Goal: Task Accomplishment & Management: Manage account settings

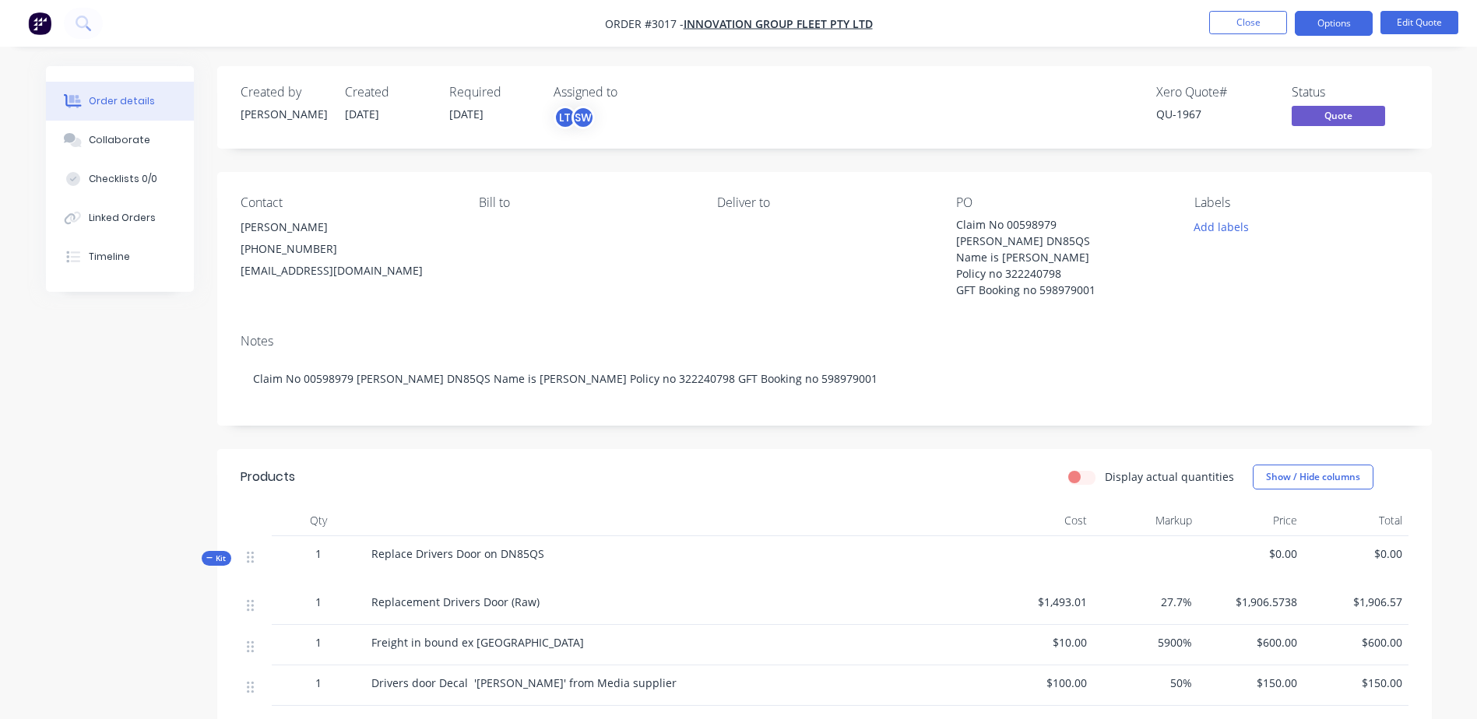
click at [615, 223] on div "Bill to" at bounding box center [585, 246] width 213 height 103
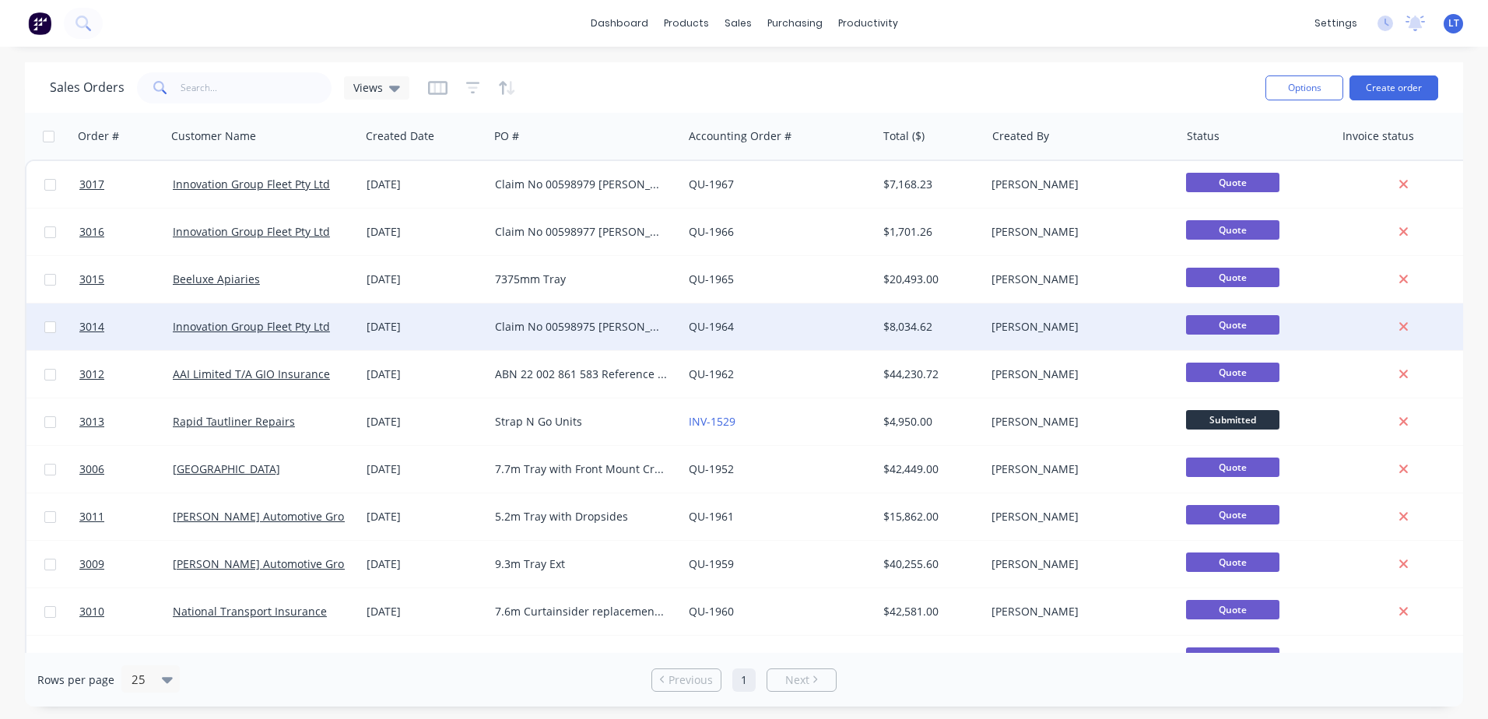
click at [564, 325] on div "Claim No 00598975 [PERSON_NAME] DC61QW Name is [PERSON_NAME] Policy no 32224079…" at bounding box center [581, 327] width 173 height 16
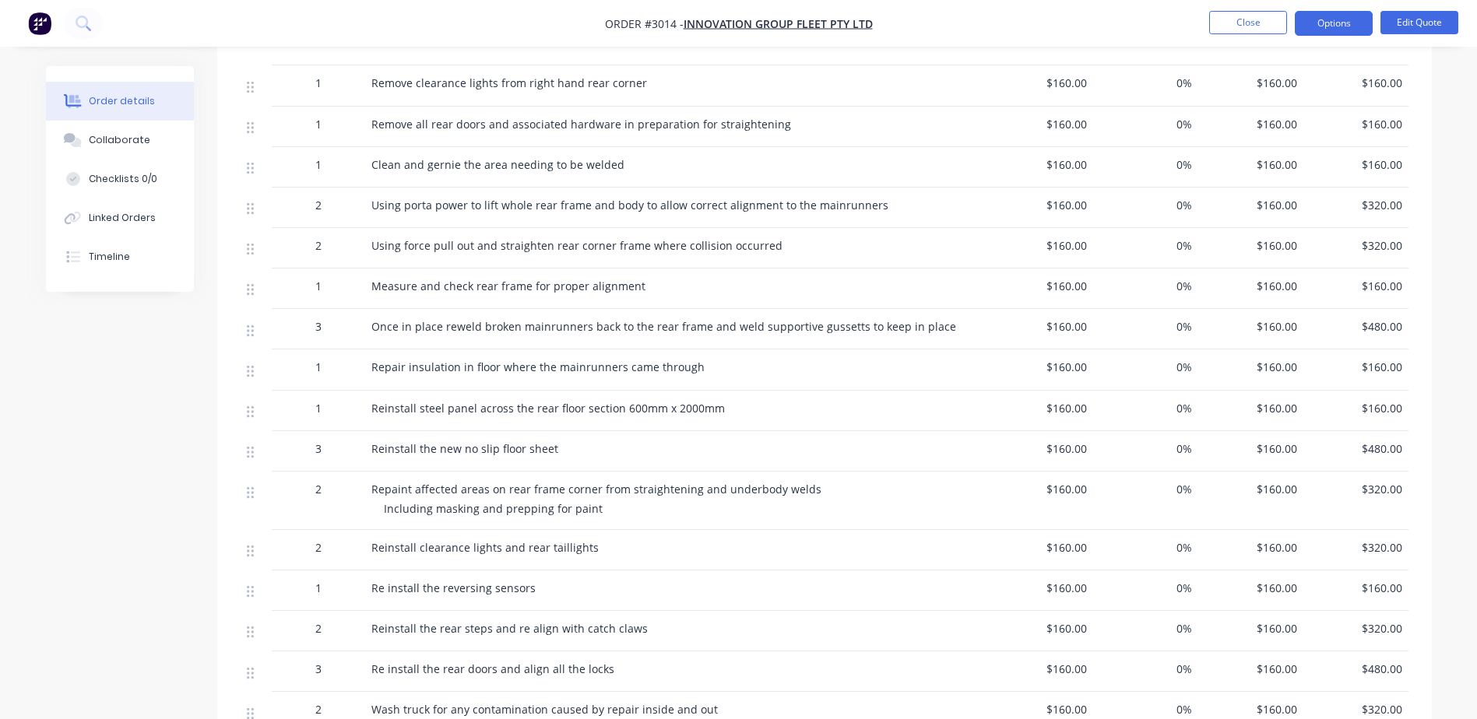
scroll to position [467, 0]
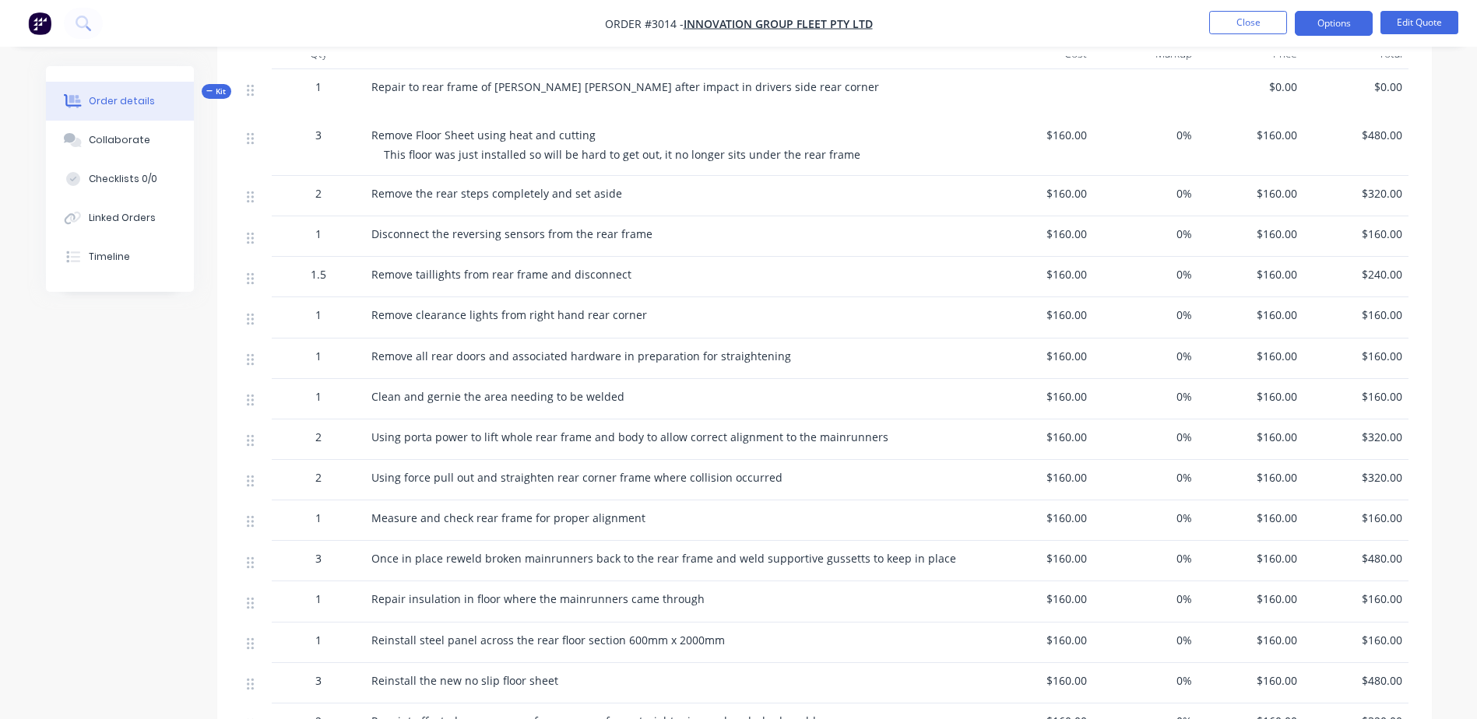
click at [1087, 234] on div "$160.00" at bounding box center [1040, 236] width 105 height 40
click at [1417, 18] on button "Edit Quote" at bounding box center [1419, 22] width 78 height 23
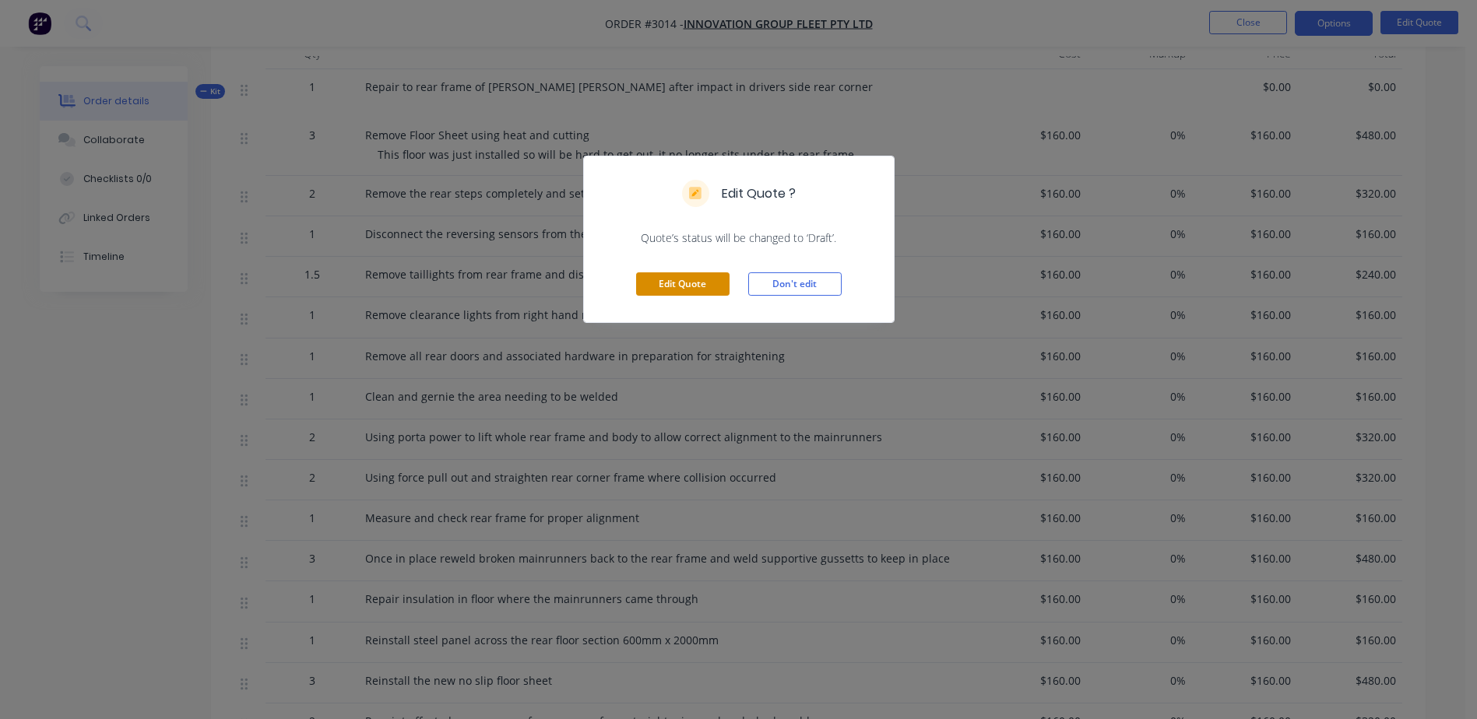
click at [676, 283] on button "Edit Quote" at bounding box center [682, 283] width 93 height 23
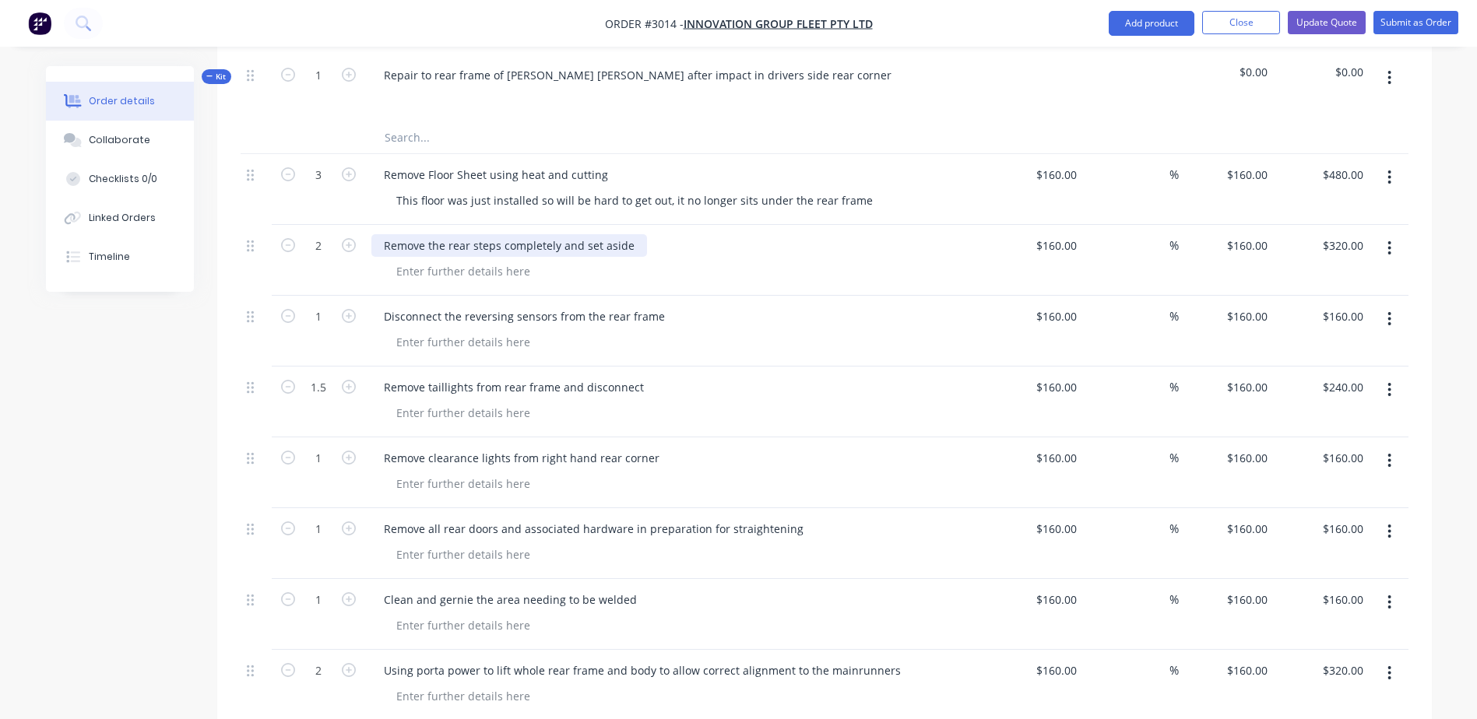
scroll to position [545, 0]
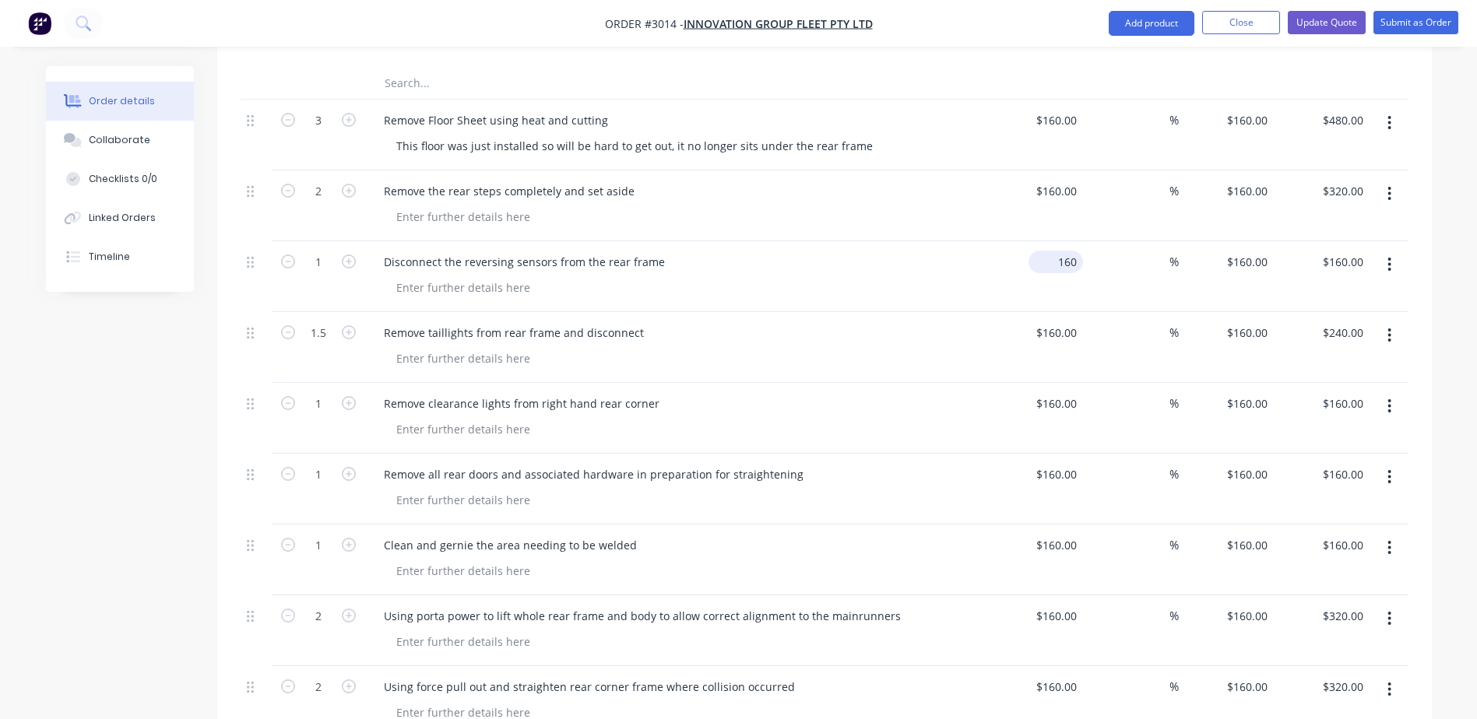
click at [1072, 269] on input "160" at bounding box center [1058, 262] width 48 height 23
type input "$105.00"
click at [1072, 275] on div "$105.00 105" at bounding box center [1036, 276] width 96 height 71
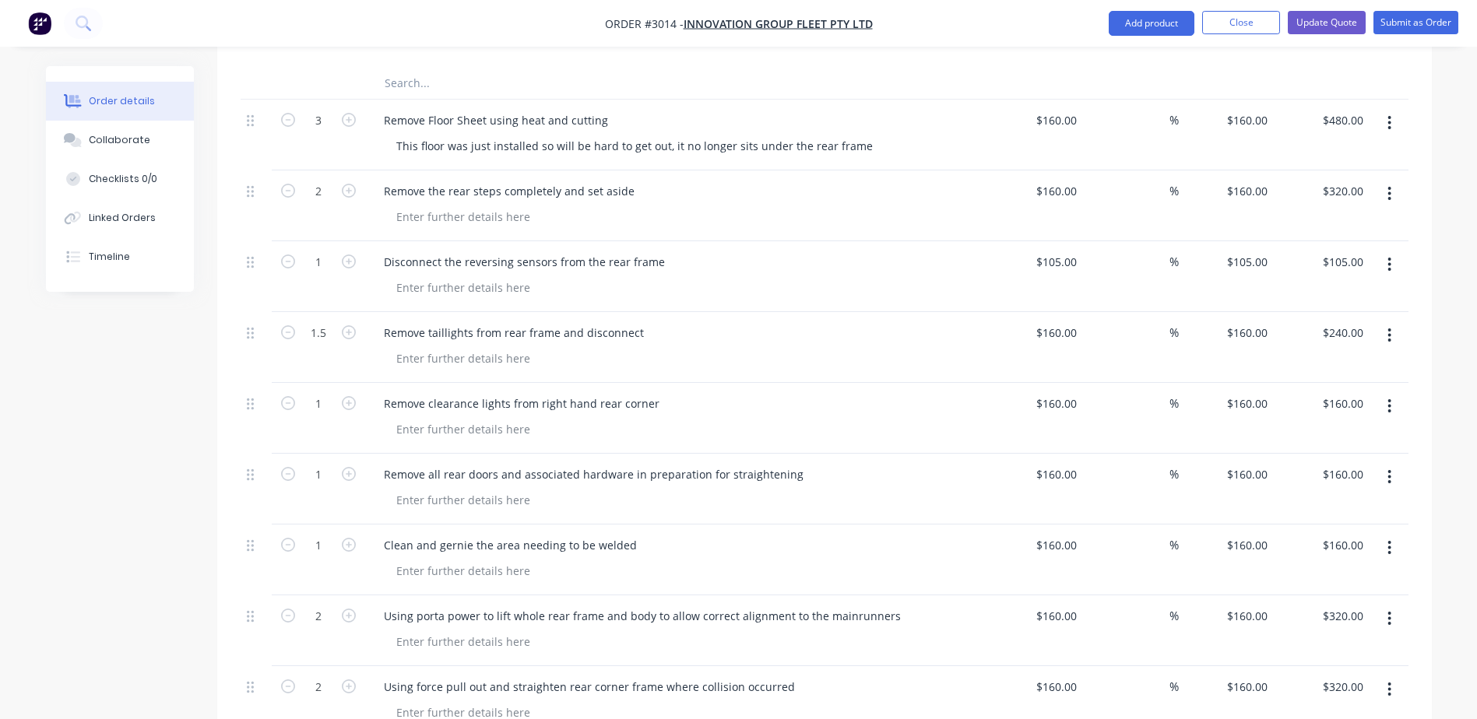
click at [1056, 348] on div "$160.00 $160.00" at bounding box center [1036, 347] width 96 height 71
click at [290, 330] on icon "button" at bounding box center [288, 332] width 14 height 14
type input "0.5"
type input "$80.00"
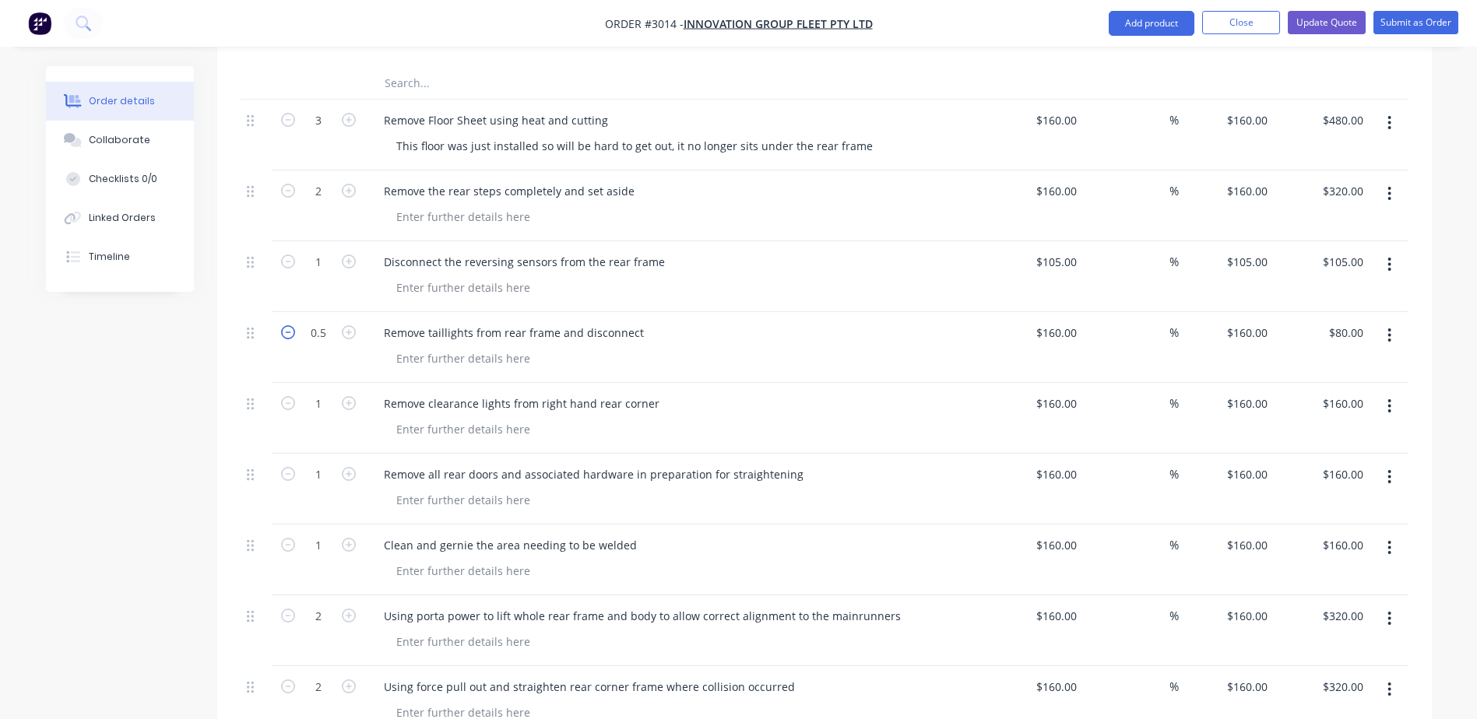
click at [290, 330] on icon "button" at bounding box center [288, 332] width 14 height 14
type input "1"
type input "160"
type input "$160.00"
click at [1080, 331] on input "160" at bounding box center [1069, 332] width 26 height 23
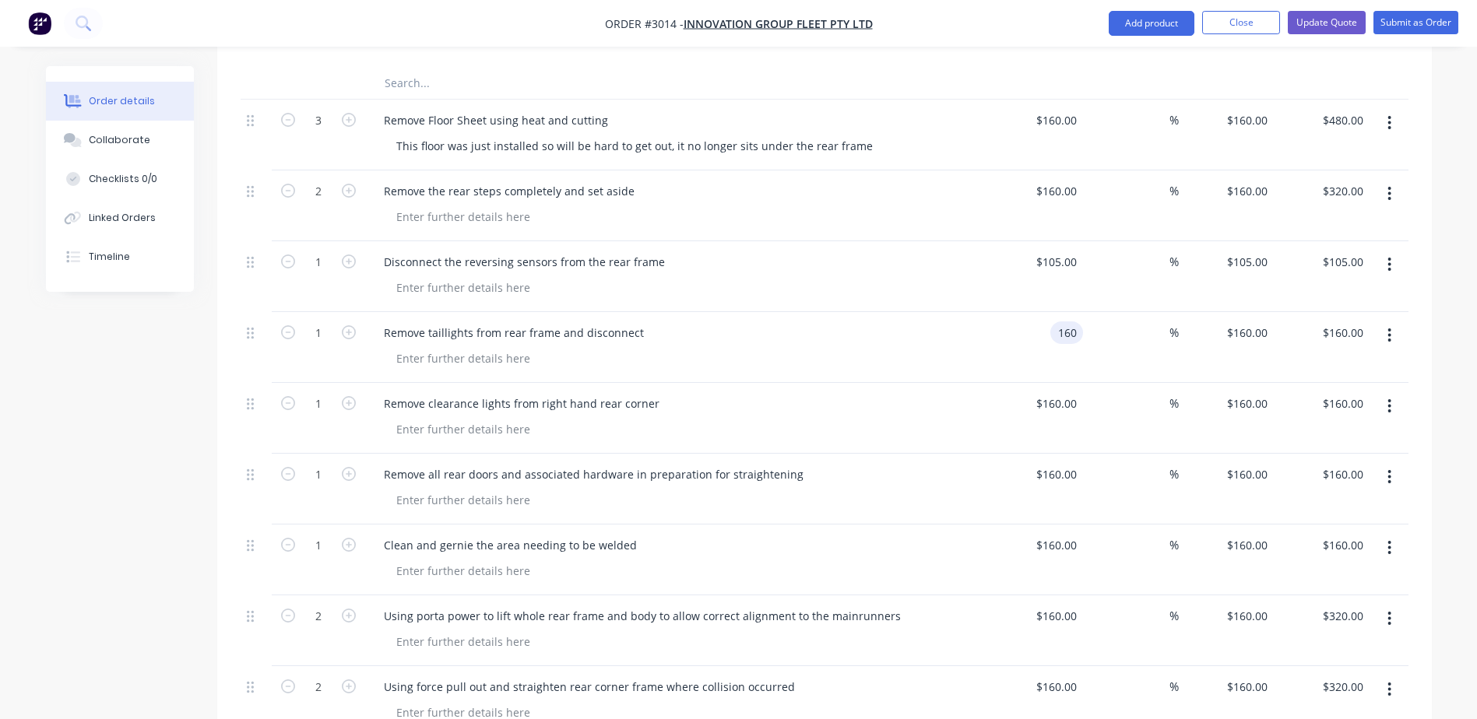
type input "$160.00"
click at [1084, 343] on div "%" at bounding box center [1131, 347] width 96 height 71
click at [1072, 412] on input "160" at bounding box center [1058, 403] width 48 height 23
click at [1072, 413] on input "105" at bounding box center [1069, 403] width 26 height 23
type input "$105.00"
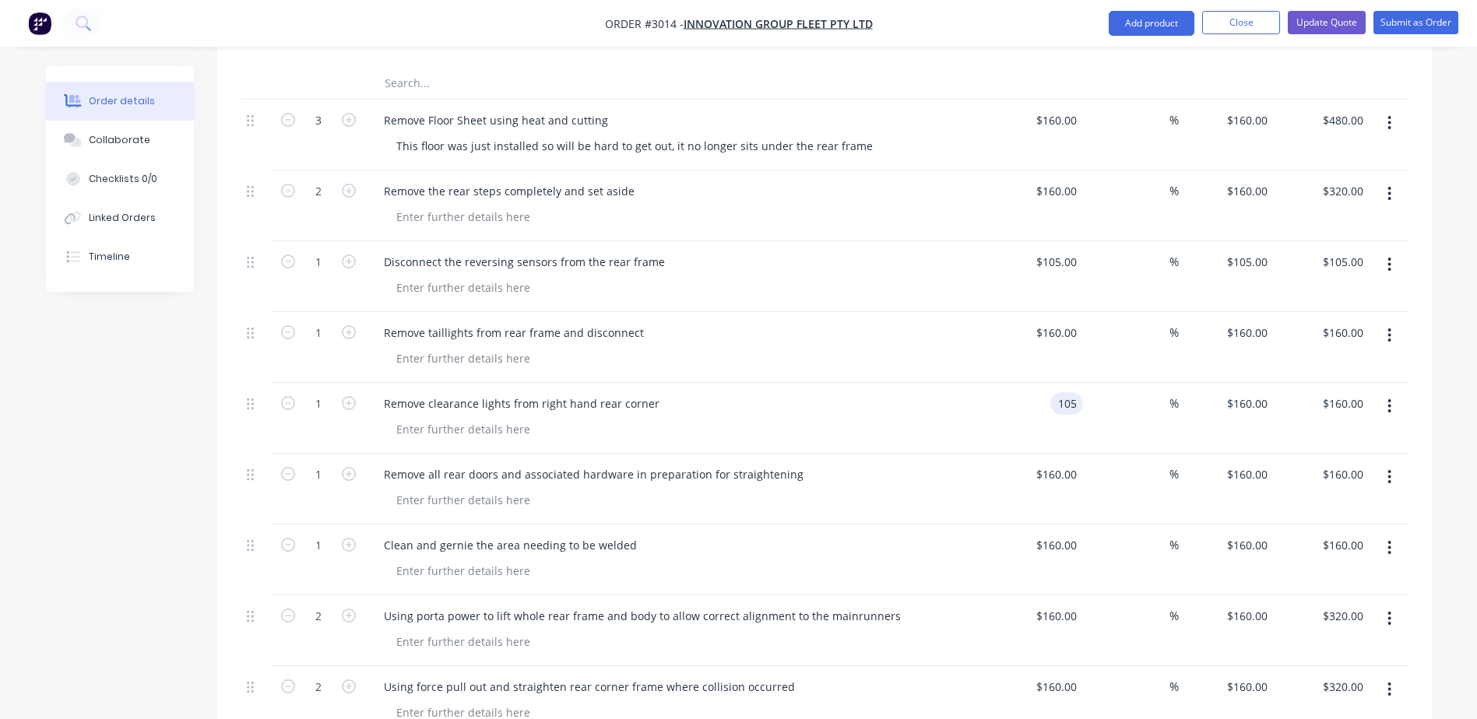
type input "$105.00"
click at [1068, 444] on div "$105.00 $105.00" at bounding box center [1036, 418] width 96 height 71
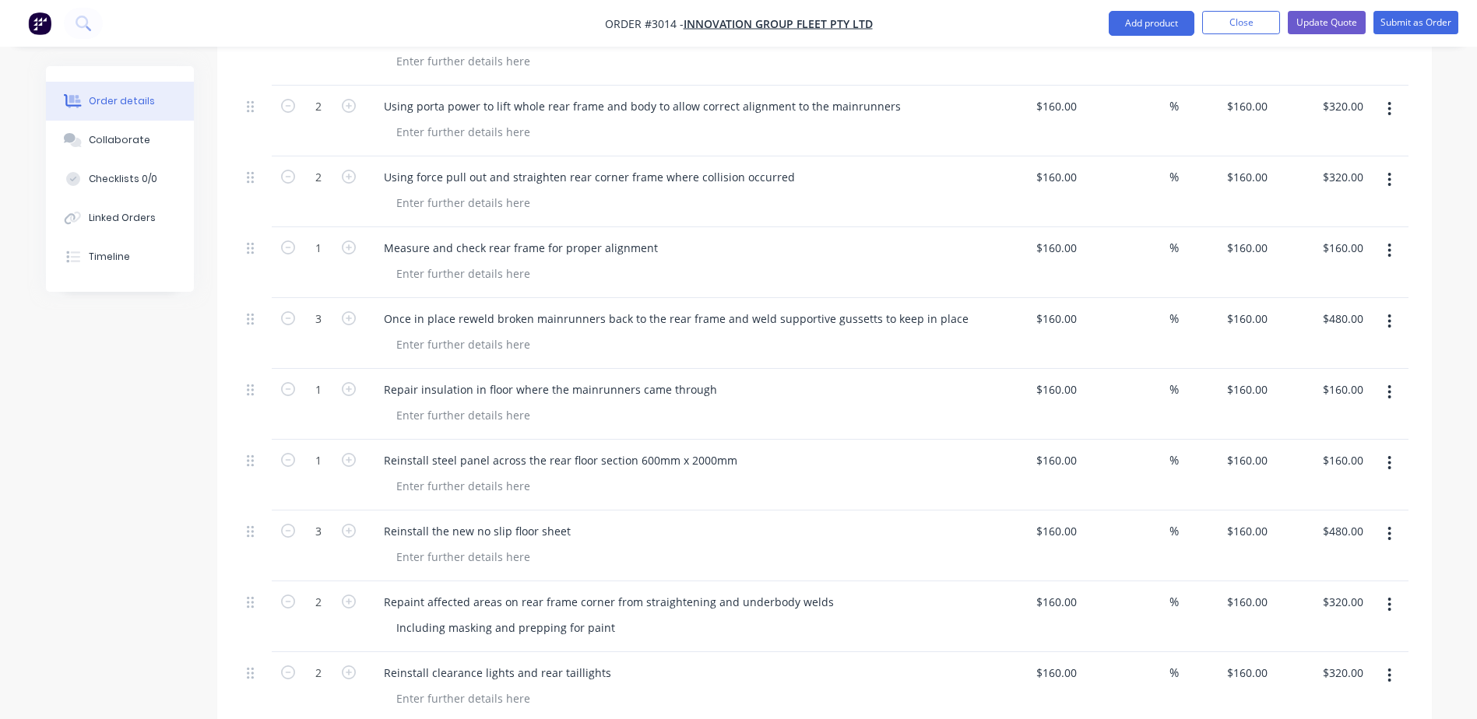
scroll to position [1168, 0]
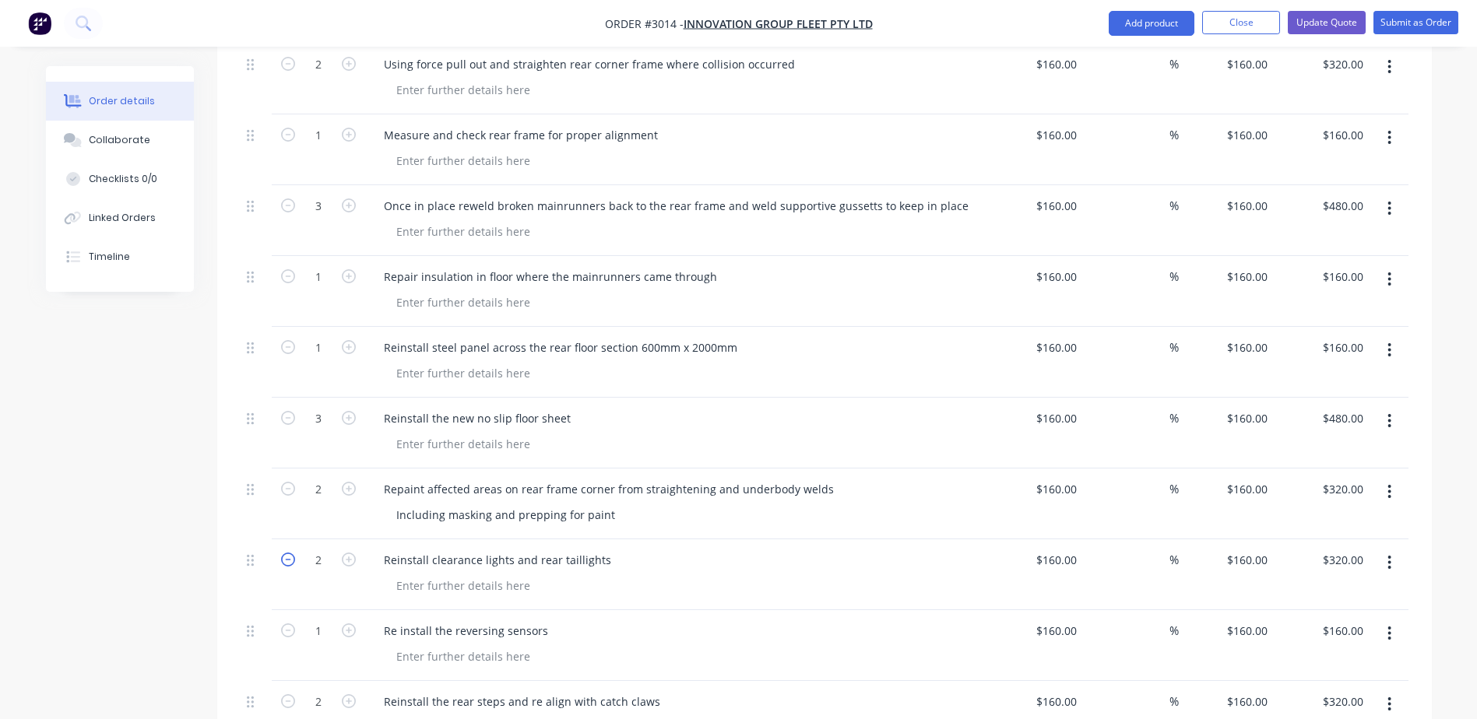
click at [288, 560] on icon "button" at bounding box center [288, 560] width 14 height 14
type input "1"
type input "$160.00"
click at [1072, 563] on input "160" at bounding box center [1069, 560] width 26 height 23
type input "$265.00"
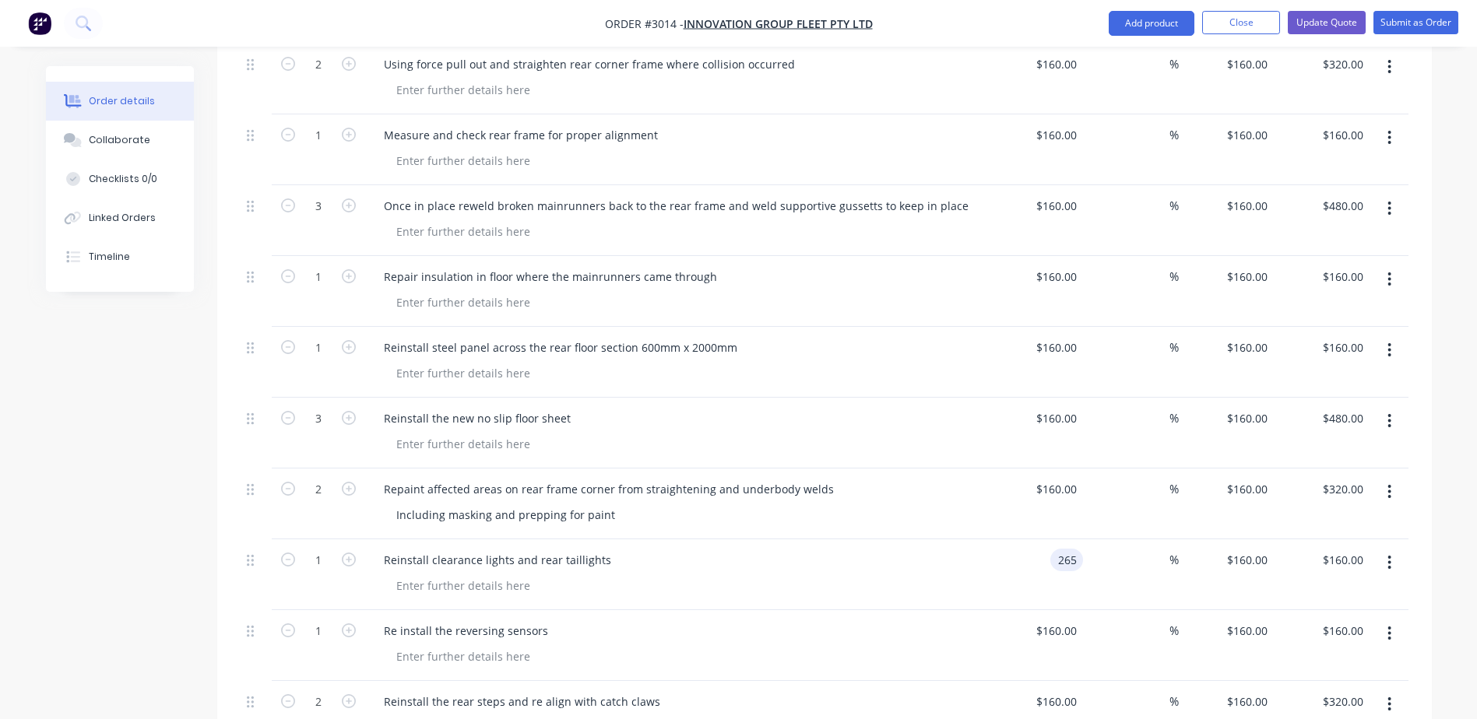
type input "$265.00"
click at [1035, 571] on div "$265.00 265" at bounding box center [1036, 574] width 96 height 71
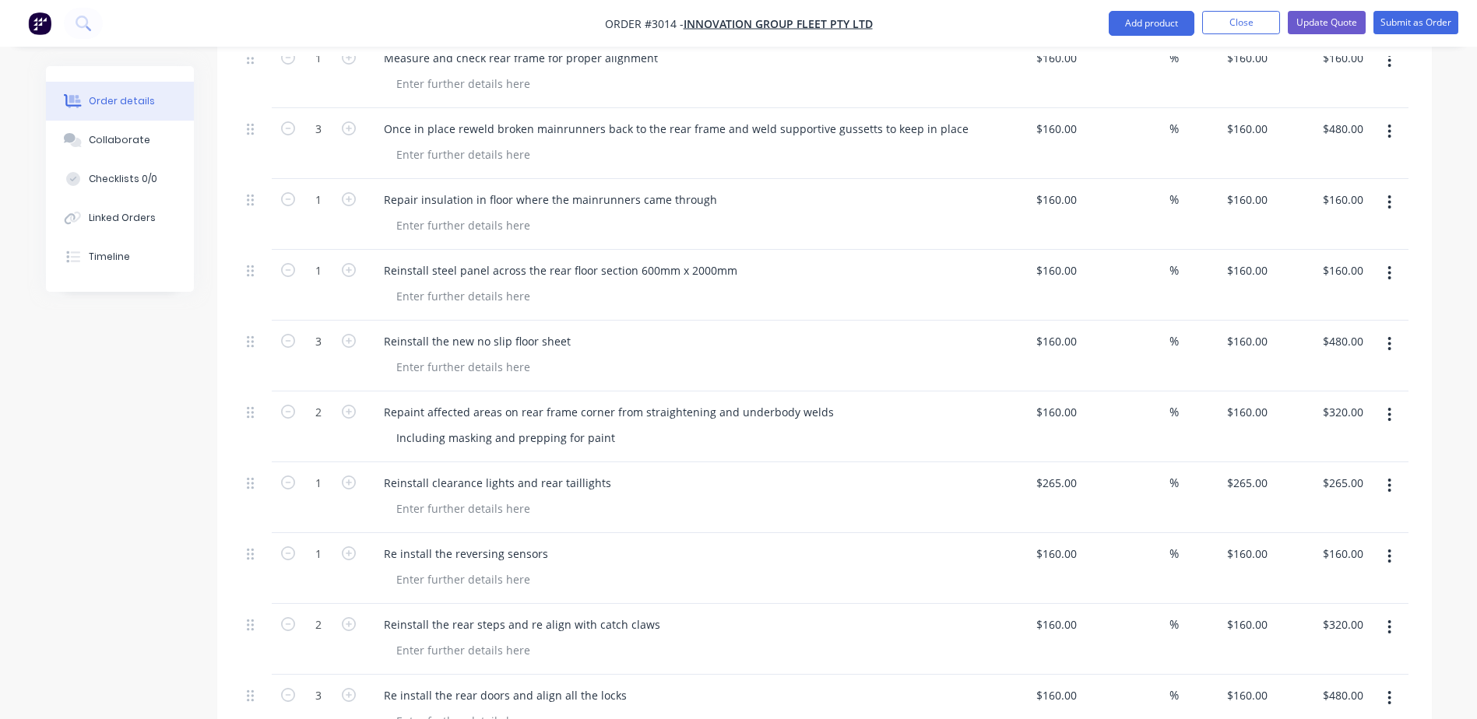
scroll to position [1245, 0]
click at [1052, 560] on div "160 $160.00" at bounding box center [1036, 567] width 96 height 71
type input "$105.00"
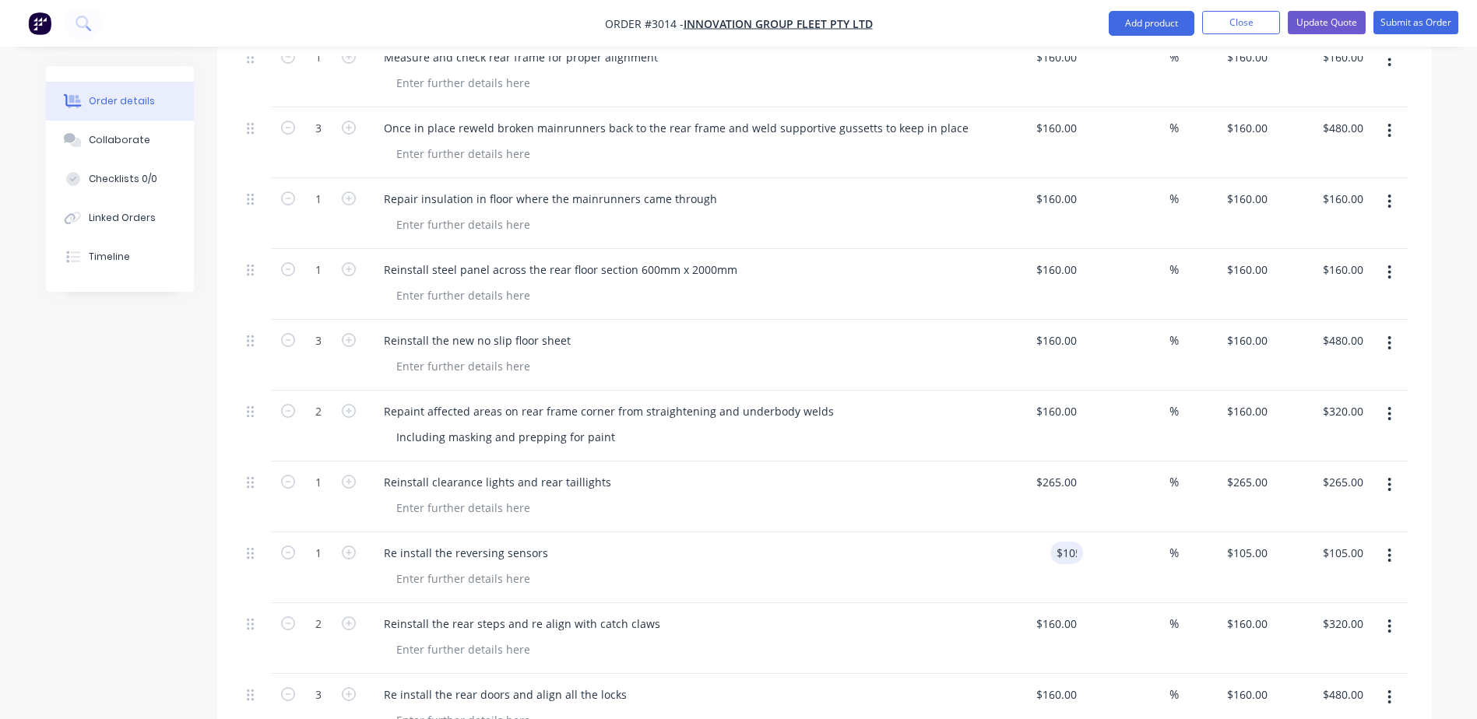
click at [1052, 560] on div "$105.00 105" at bounding box center [1036, 567] width 96 height 71
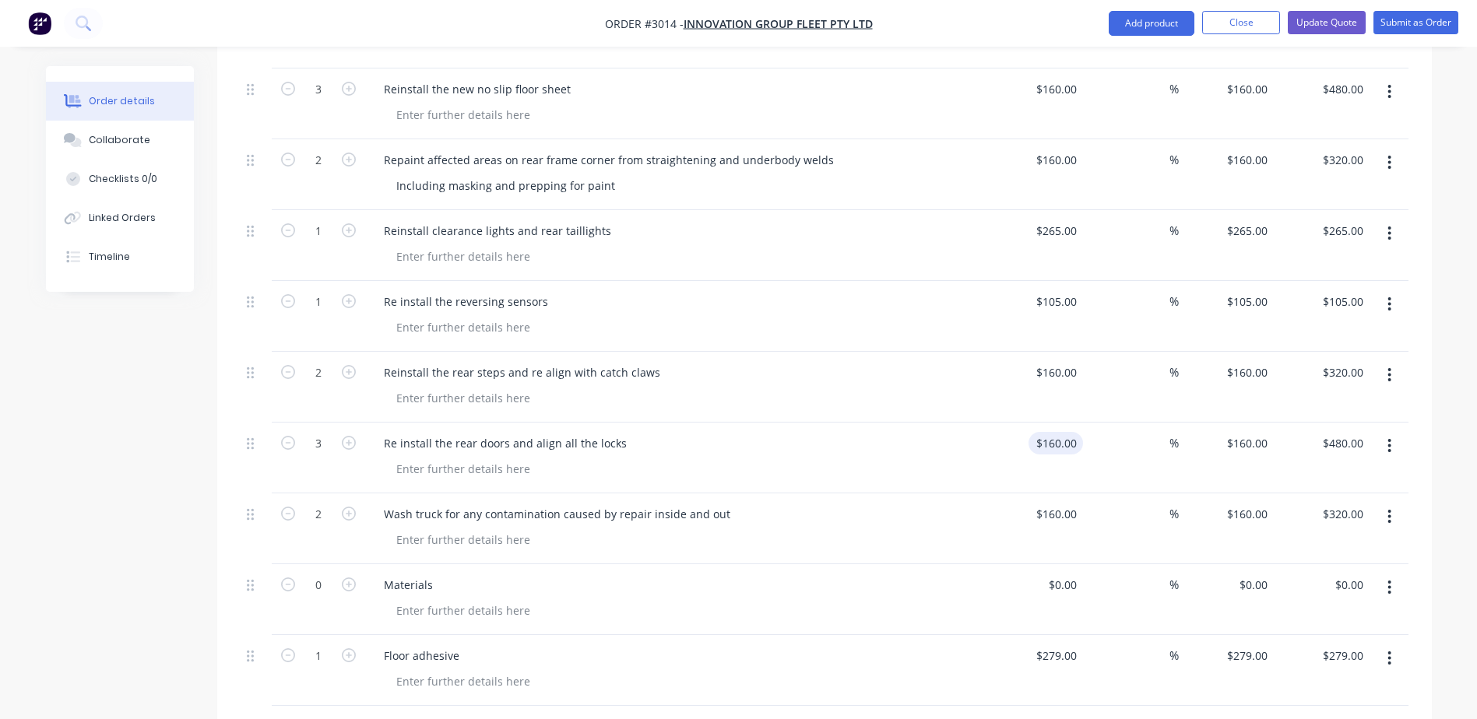
scroll to position [1557, 0]
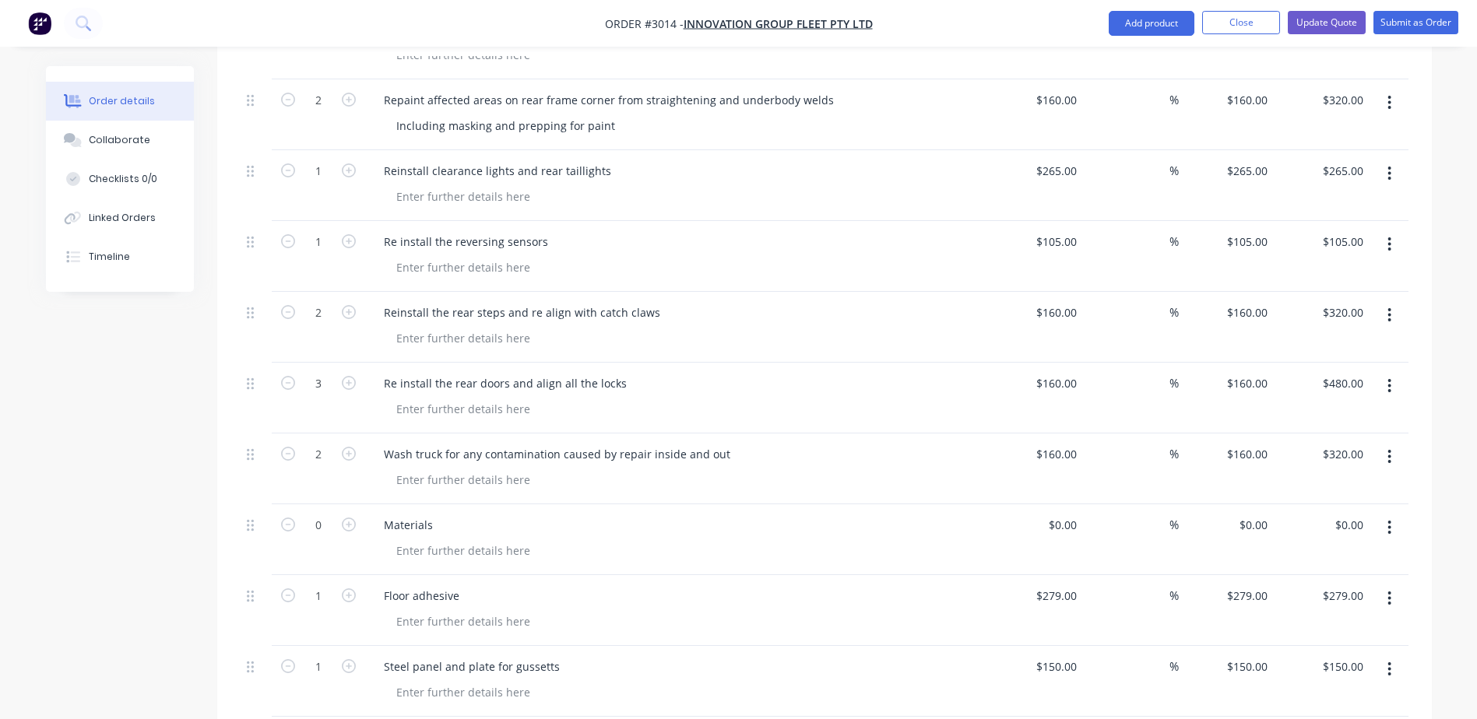
click at [1063, 467] on div "$160.00 $160.00" at bounding box center [1036, 469] width 96 height 71
click at [1057, 455] on input "160" at bounding box center [1058, 454] width 48 height 23
type input "$160.00"
click at [283, 453] on icon "button" at bounding box center [288, 454] width 14 height 14
type input "1"
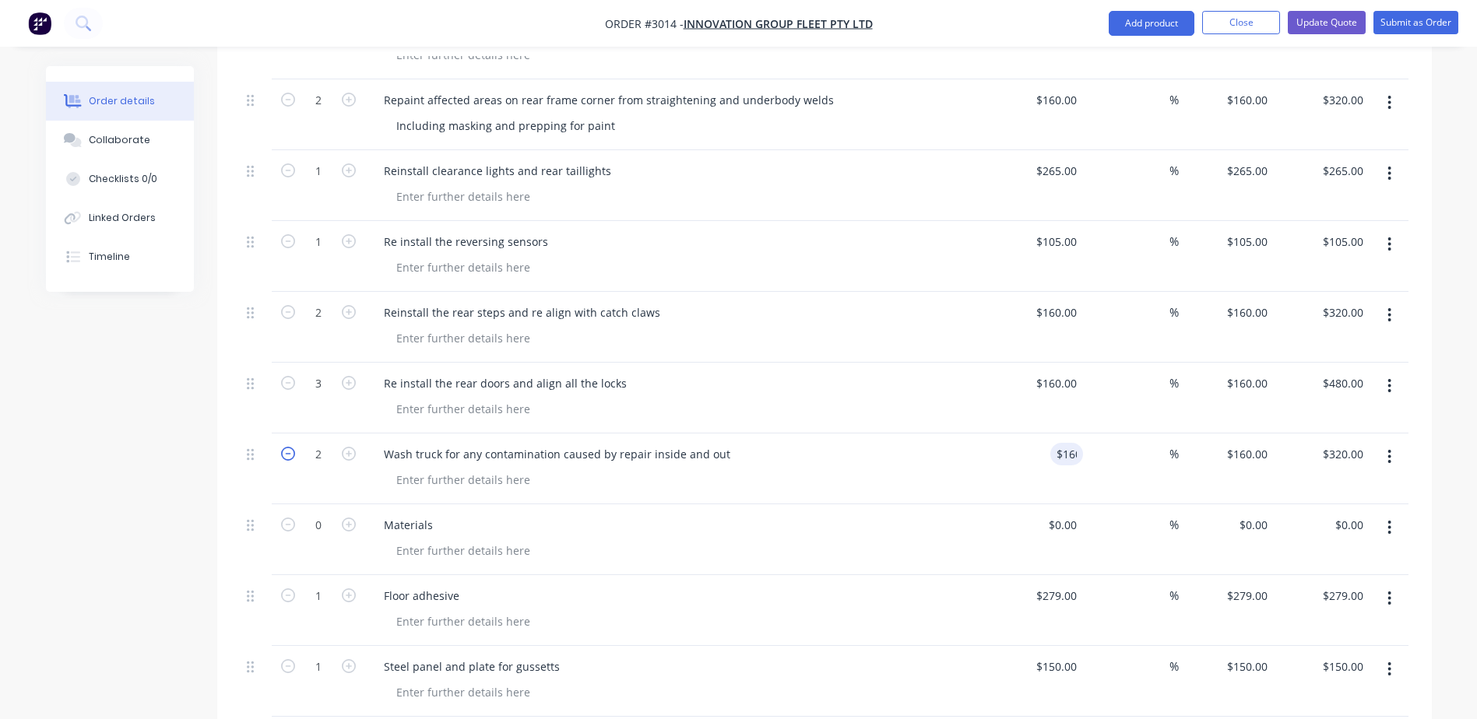
type input "$160.00"
click at [1048, 459] on div "160 160" at bounding box center [1036, 469] width 96 height 71
type input "$245.00"
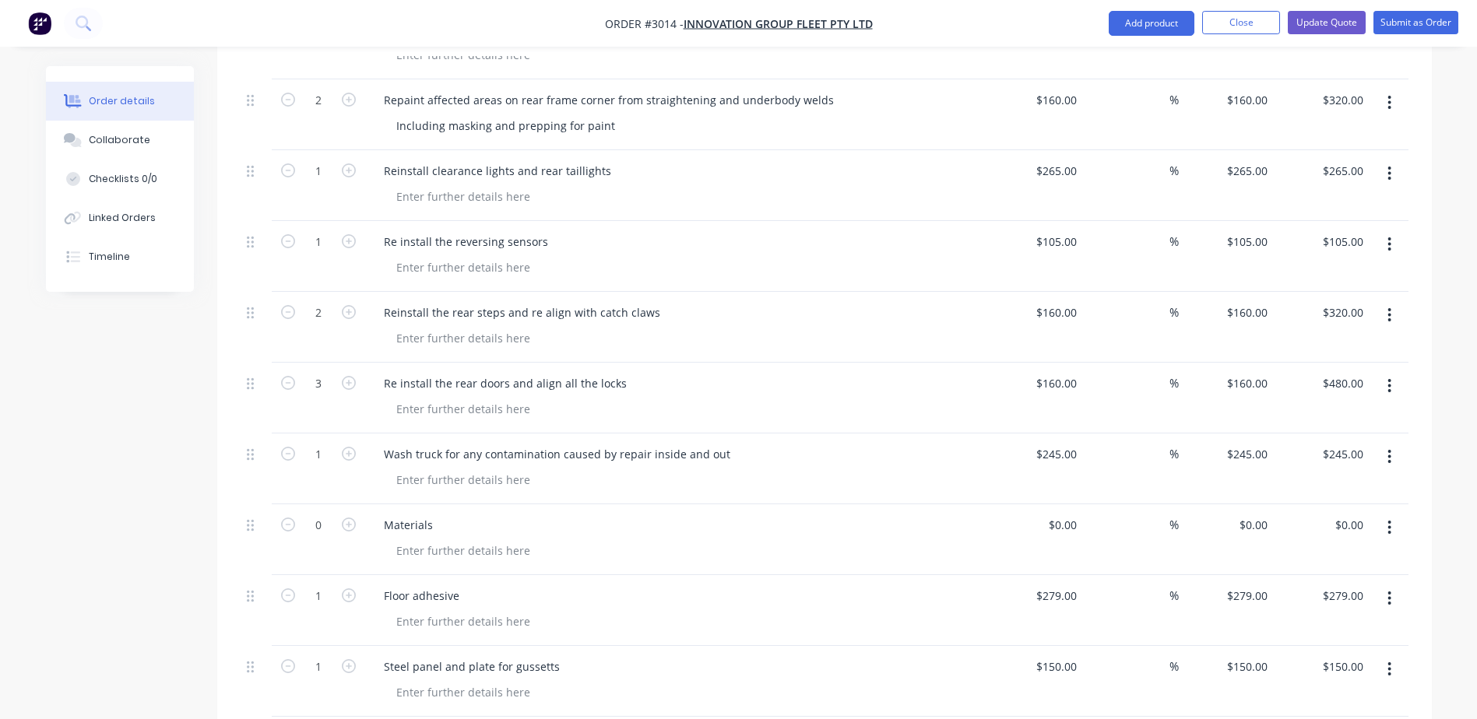
click at [908, 464] on div "Wash truck for any contamination caused by repair inside and out" at bounding box center [676, 454] width 610 height 23
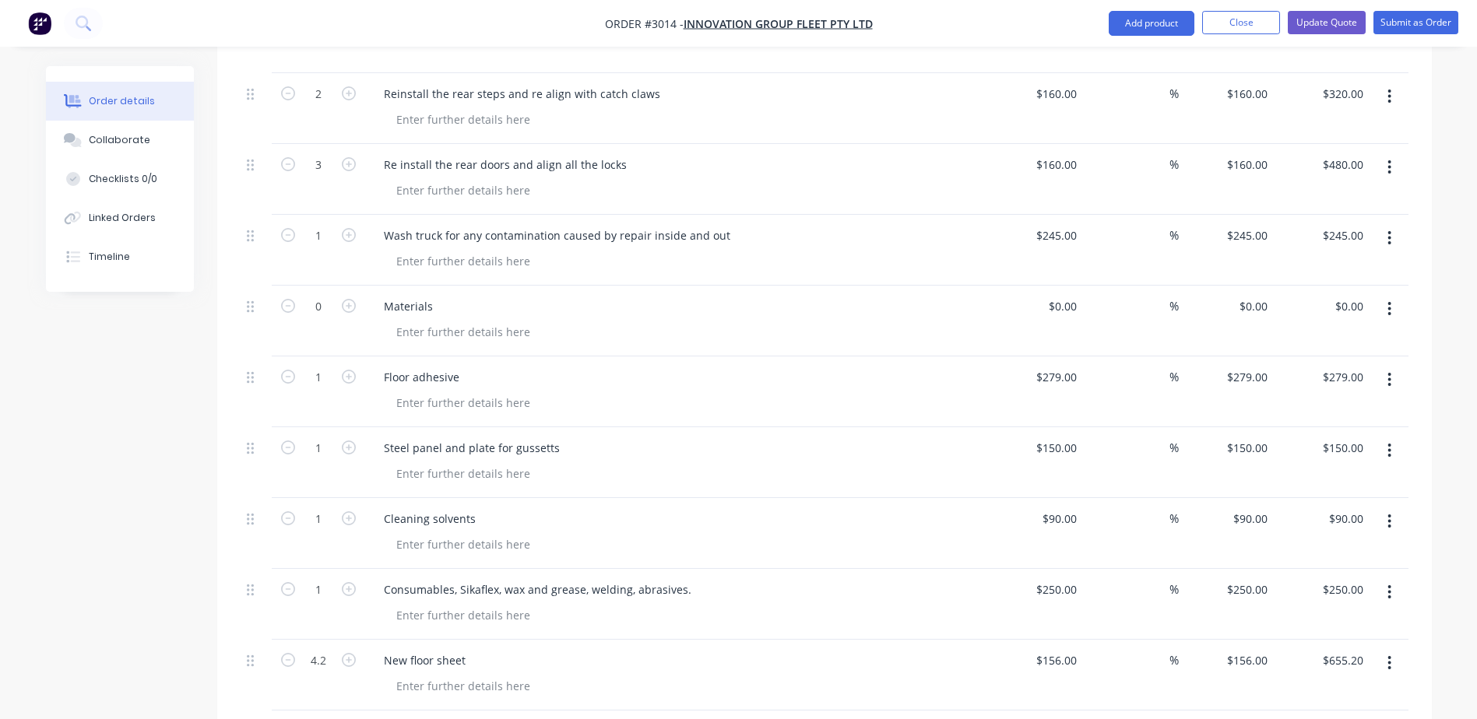
scroll to position [1428, 0]
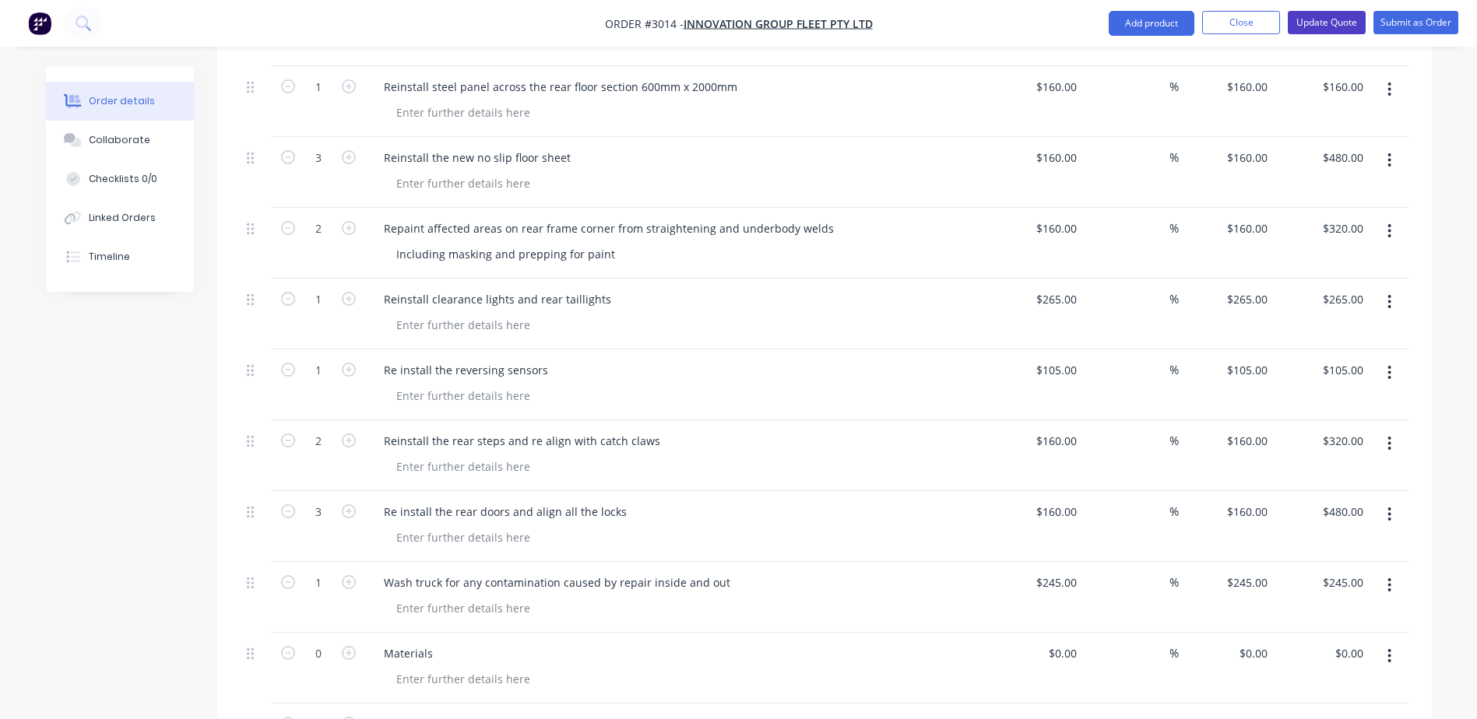
click at [1330, 22] on button "Update Quote" at bounding box center [1326, 22] width 78 height 23
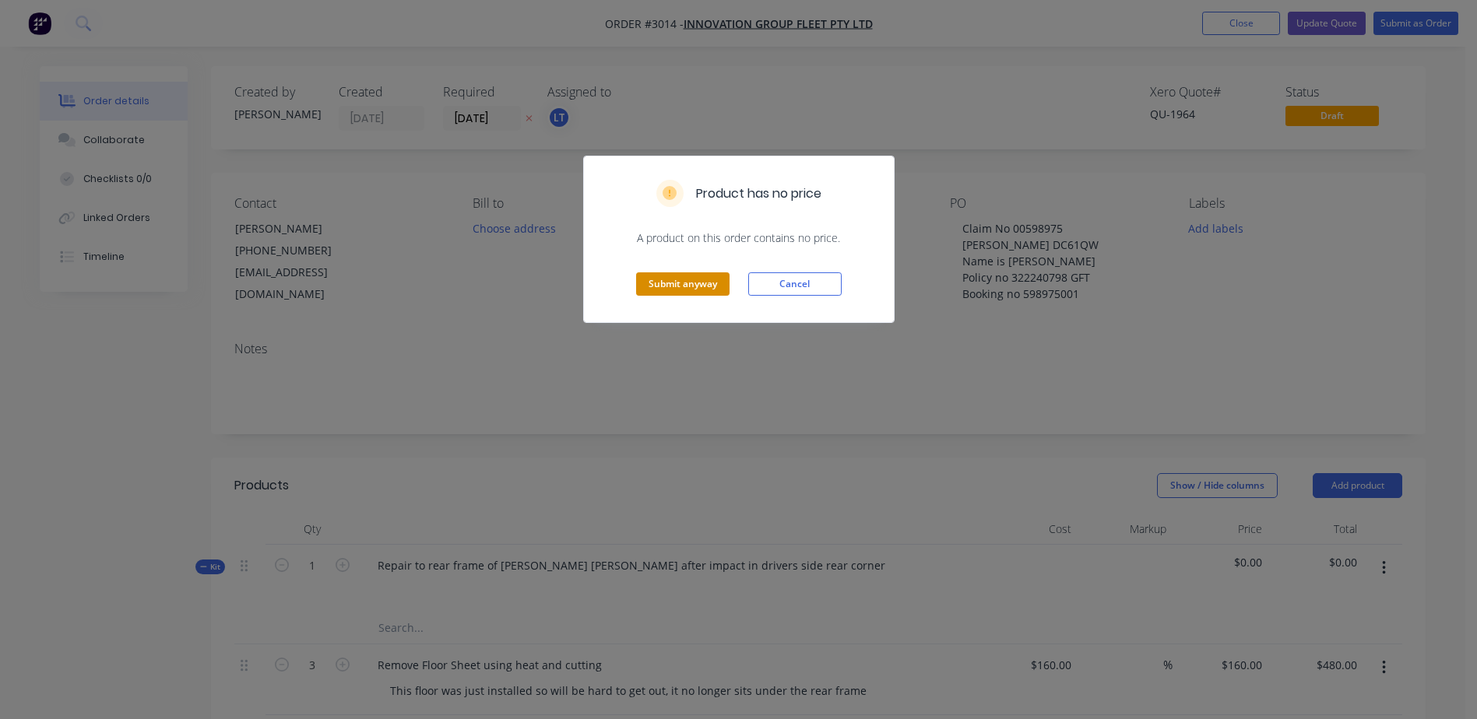
click at [671, 279] on button "Submit anyway" at bounding box center [682, 283] width 93 height 23
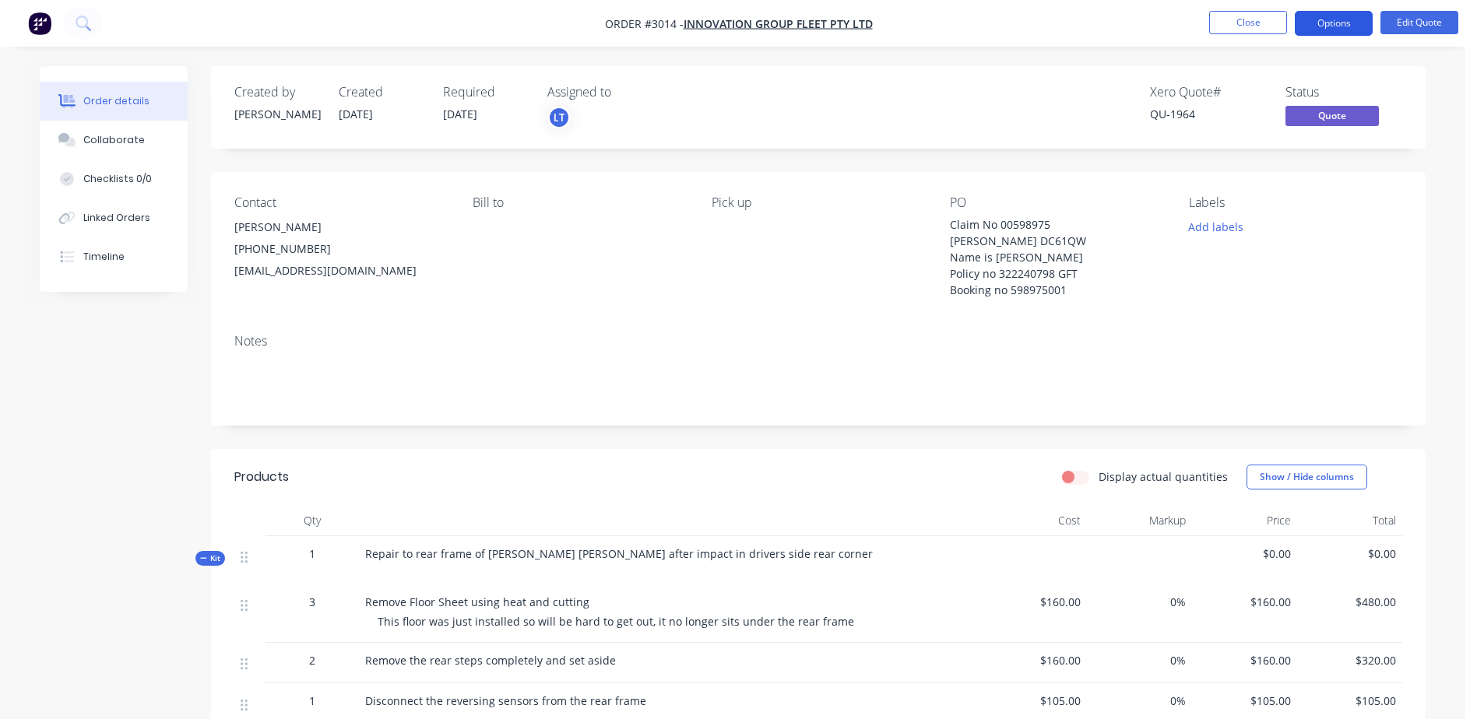
click at [1333, 19] on button "Options" at bounding box center [1333, 23] width 78 height 25
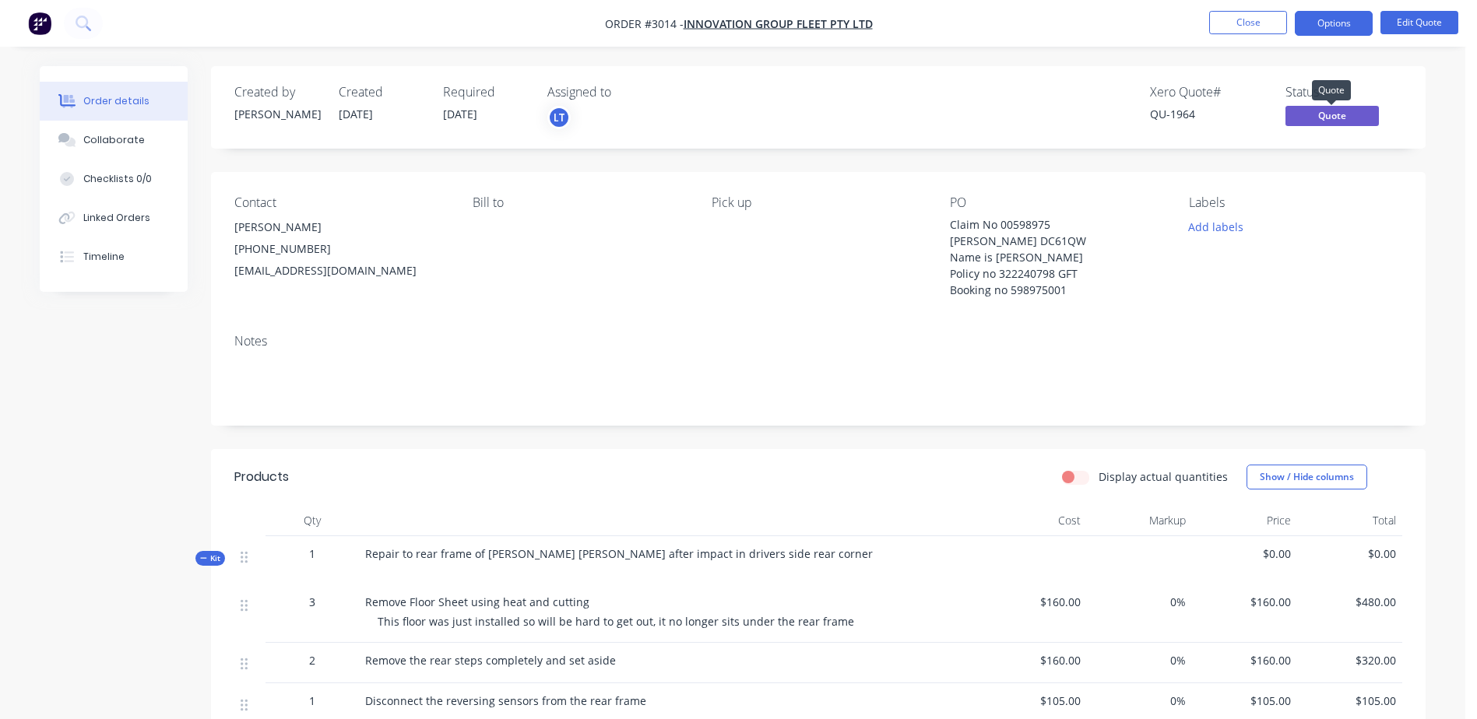
click at [1329, 116] on span "Quote" at bounding box center [1331, 115] width 93 height 19
click at [1319, 22] on button "Options" at bounding box center [1333, 23] width 78 height 25
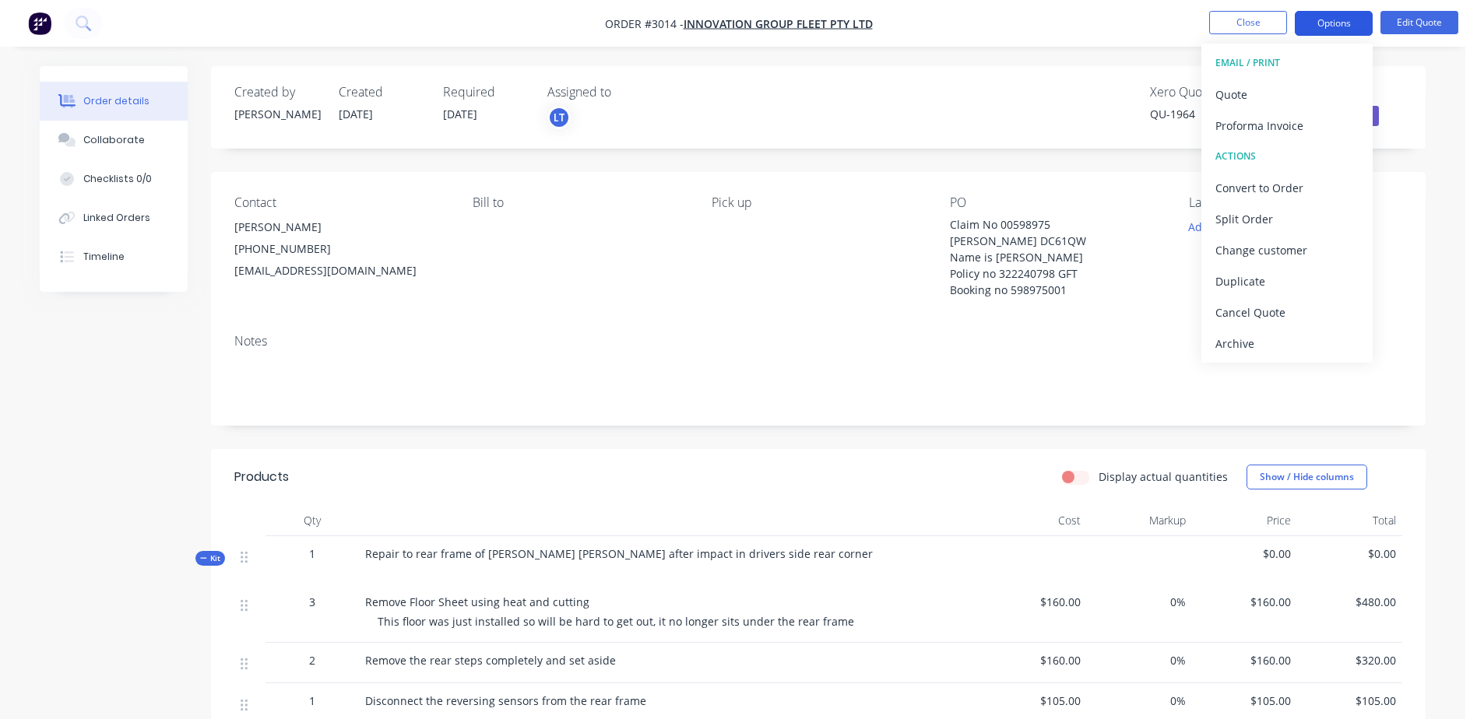
click at [1343, 19] on button "Options" at bounding box center [1333, 23] width 78 height 25
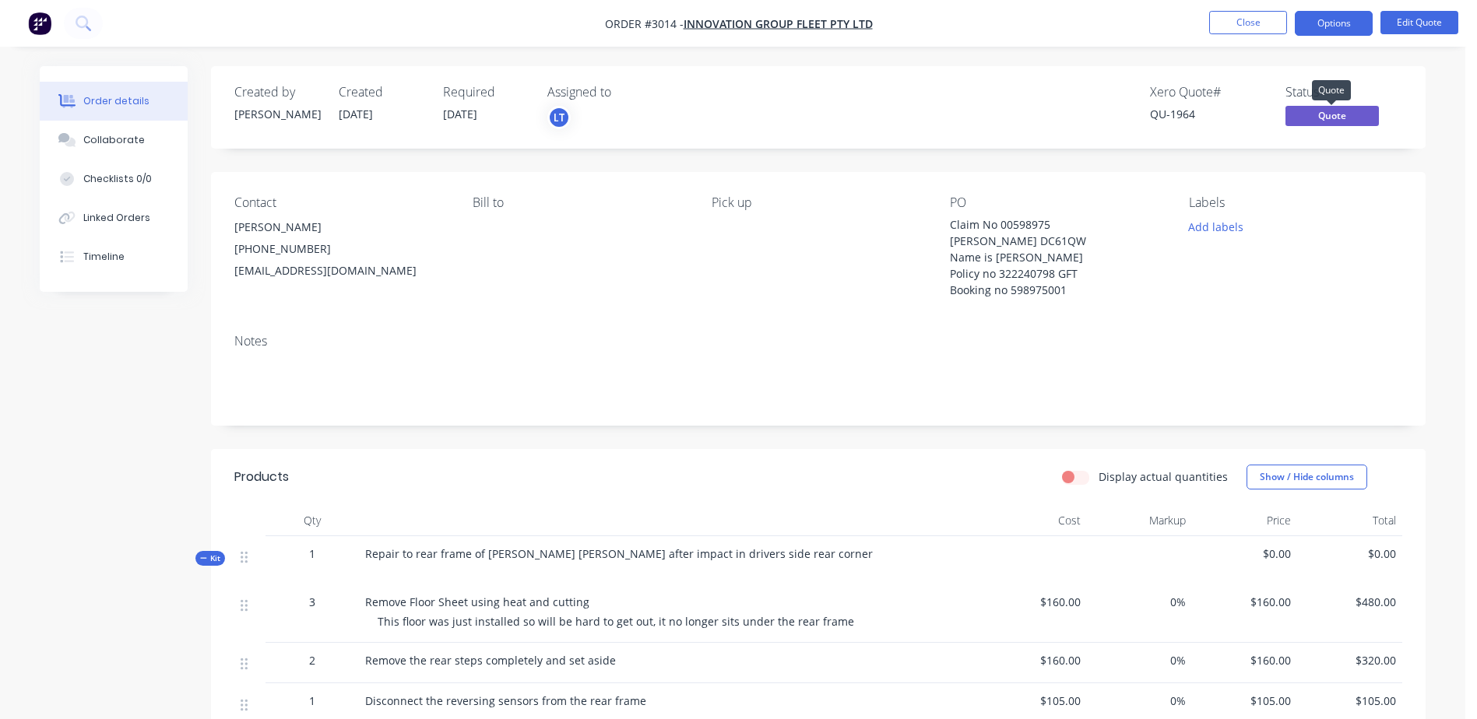
click at [1331, 116] on span "Quote" at bounding box center [1331, 115] width 93 height 19
click at [1155, 335] on div "Notes" at bounding box center [818, 341] width 1168 height 15
click at [1245, 18] on button "Close" at bounding box center [1248, 22] width 78 height 23
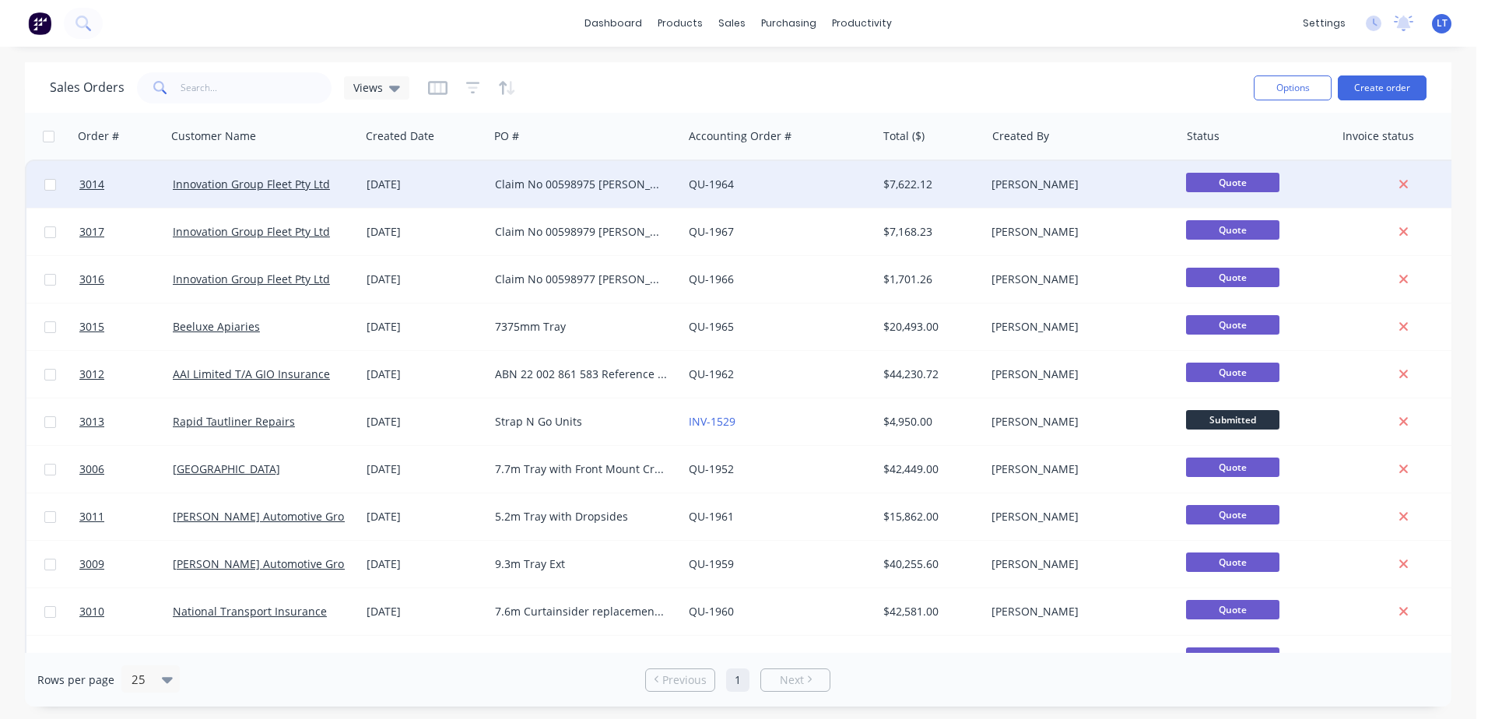
click at [539, 186] on div "Claim No 00598975 [PERSON_NAME] DC61QW Name is [PERSON_NAME] Policy no 32224079…" at bounding box center [581, 185] width 173 height 16
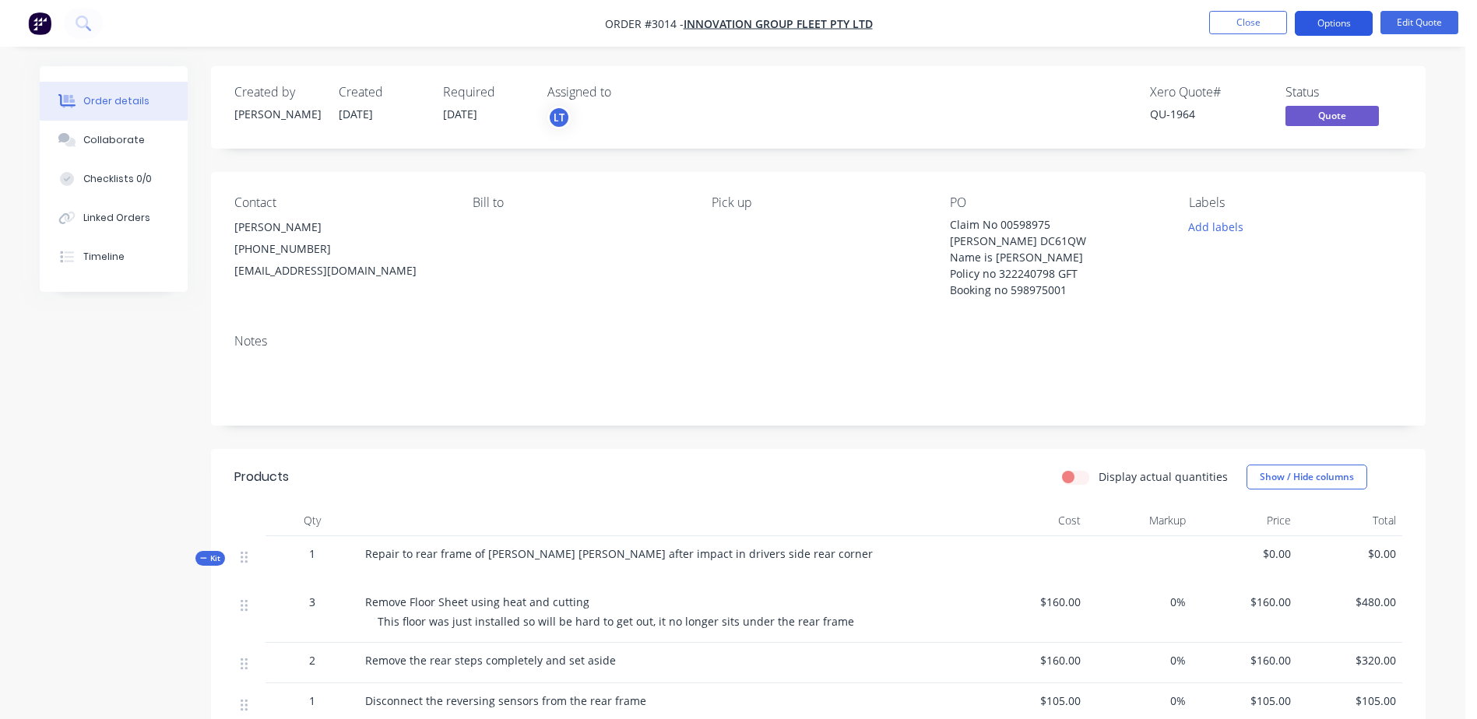
click at [1333, 20] on button "Options" at bounding box center [1333, 23] width 78 height 25
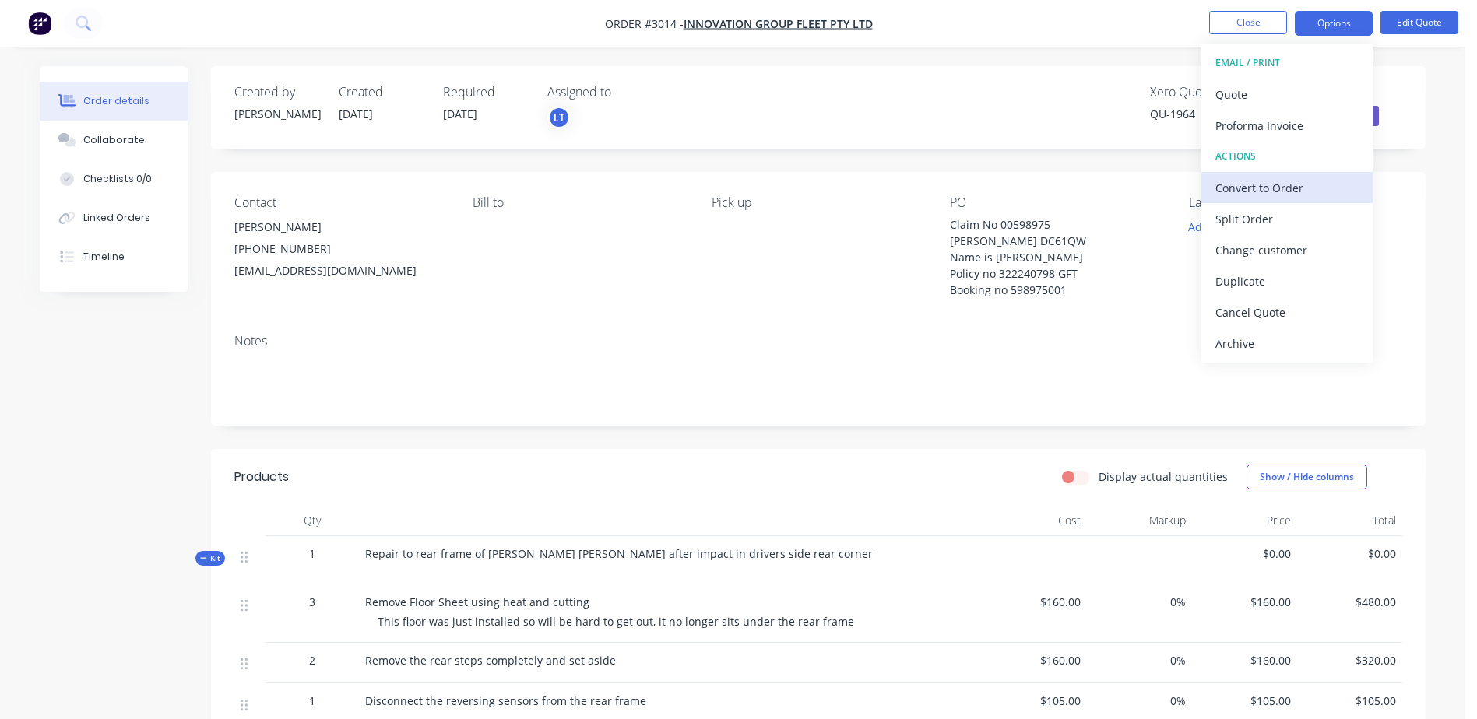
click at [1271, 183] on div "Convert to Order" at bounding box center [1286, 188] width 143 height 23
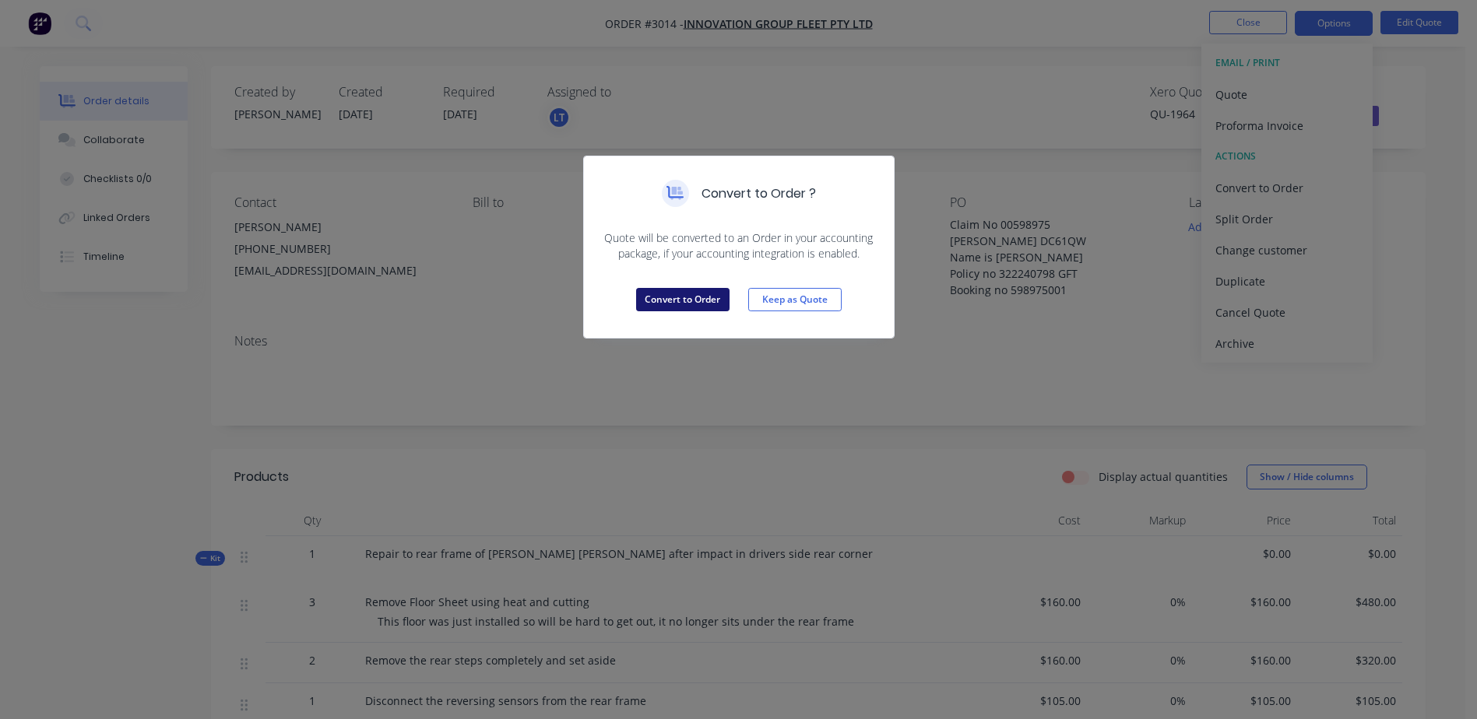
click at [693, 300] on button "Convert to Order" at bounding box center [682, 299] width 93 height 23
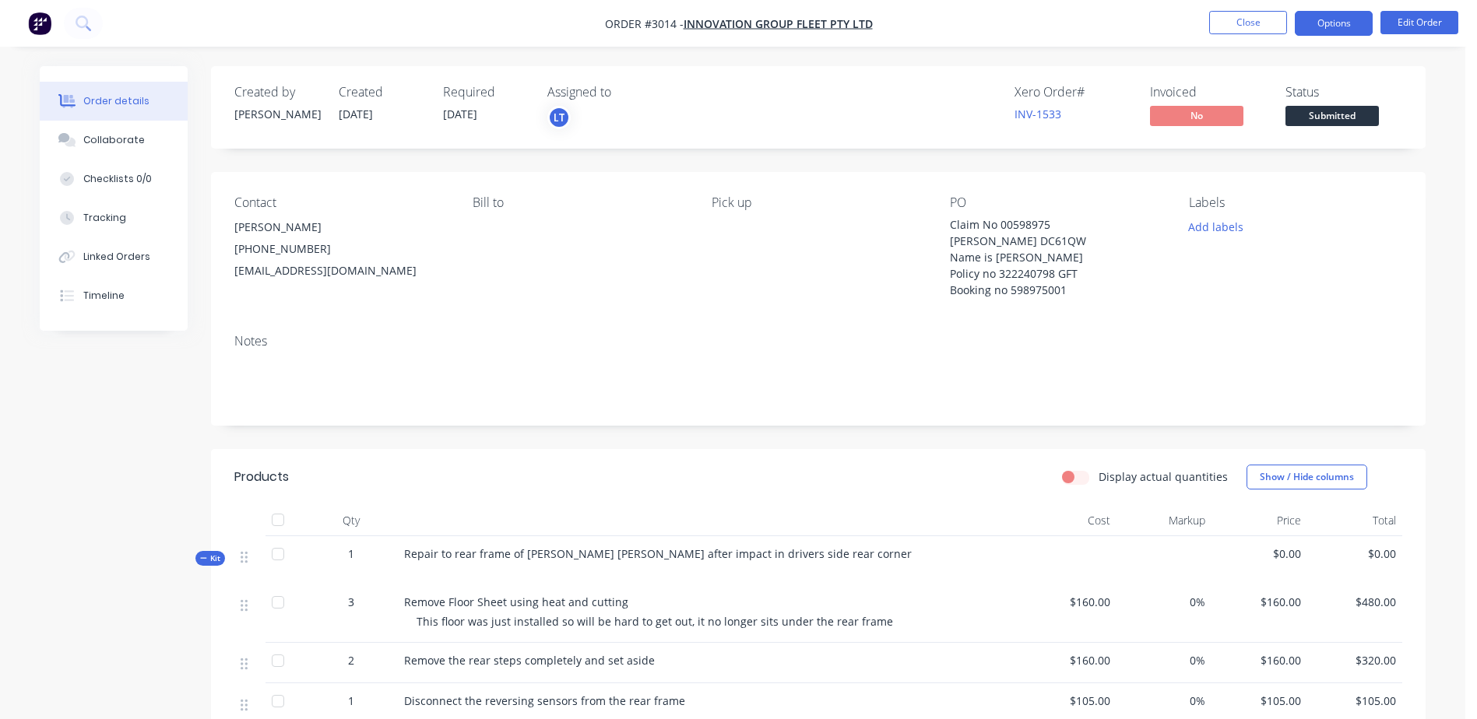
click at [1336, 22] on button "Options" at bounding box center [1333, 23] width 78 height 25
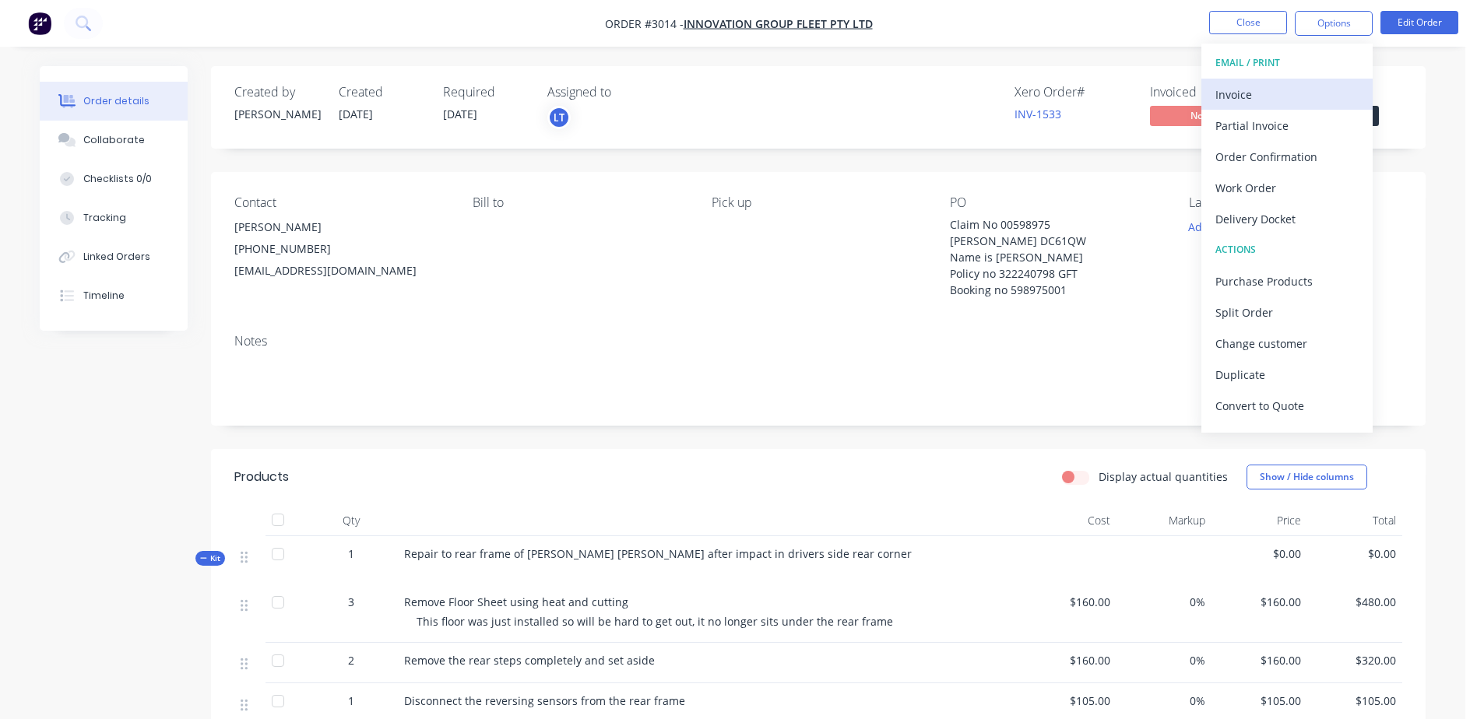
click at [1239, 91] on div "Invoice" at bounding box center [1286, 94] width 143 height 23
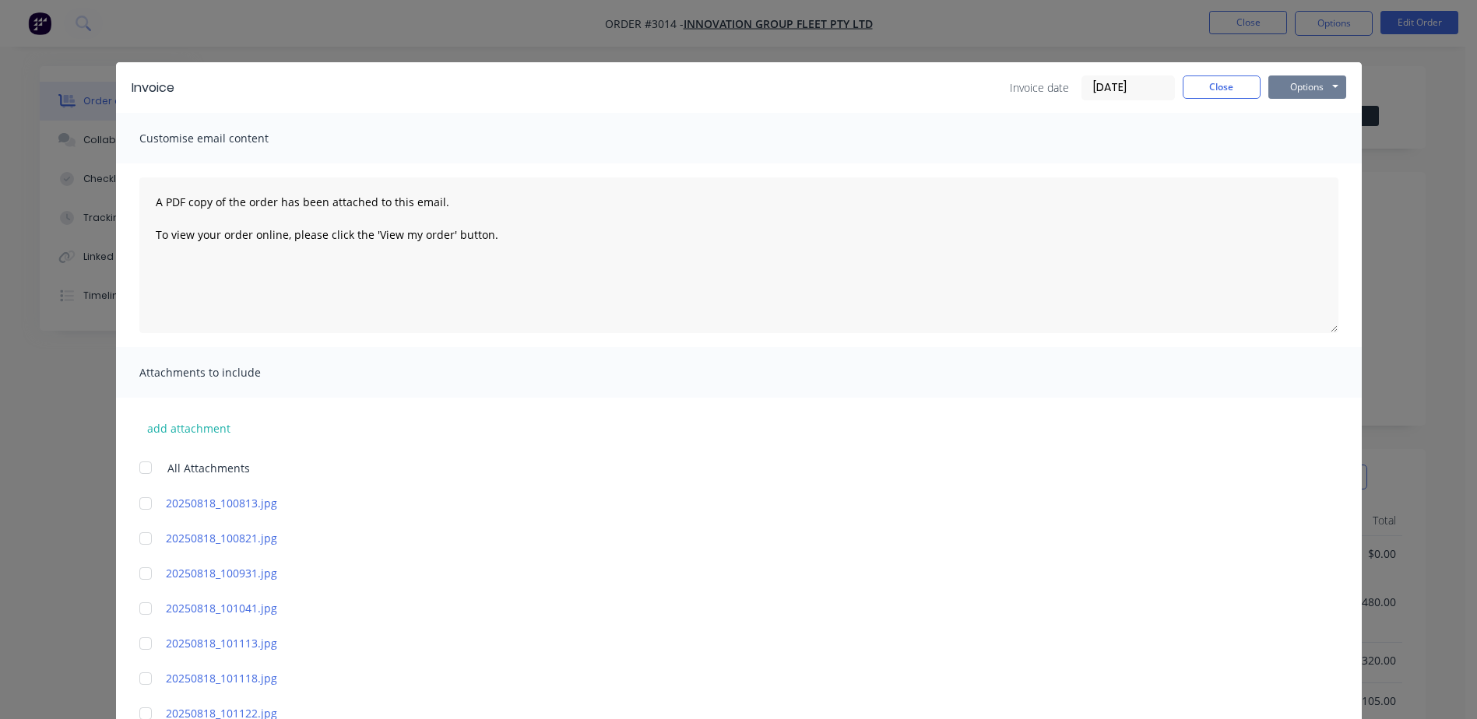
click at [1299, 86] on button "Options" at bounding box center [1307, 87] width 78 height 23
click at [1294, 117] on button "Preview" at bounding box center [1318, 115] width 100 height 26
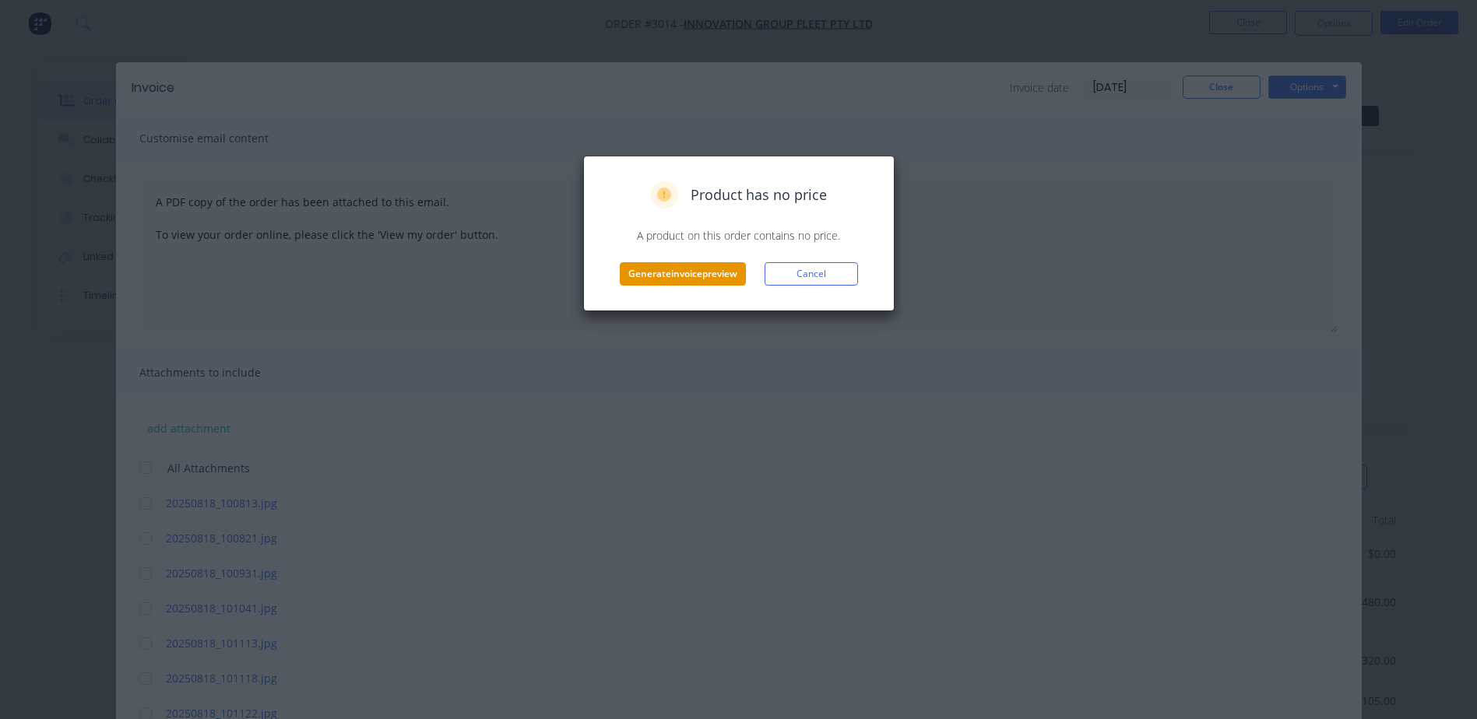
click at [687, 265] on button "Generate invoice preview" at bounding box center [683, 273] width 126 height 23
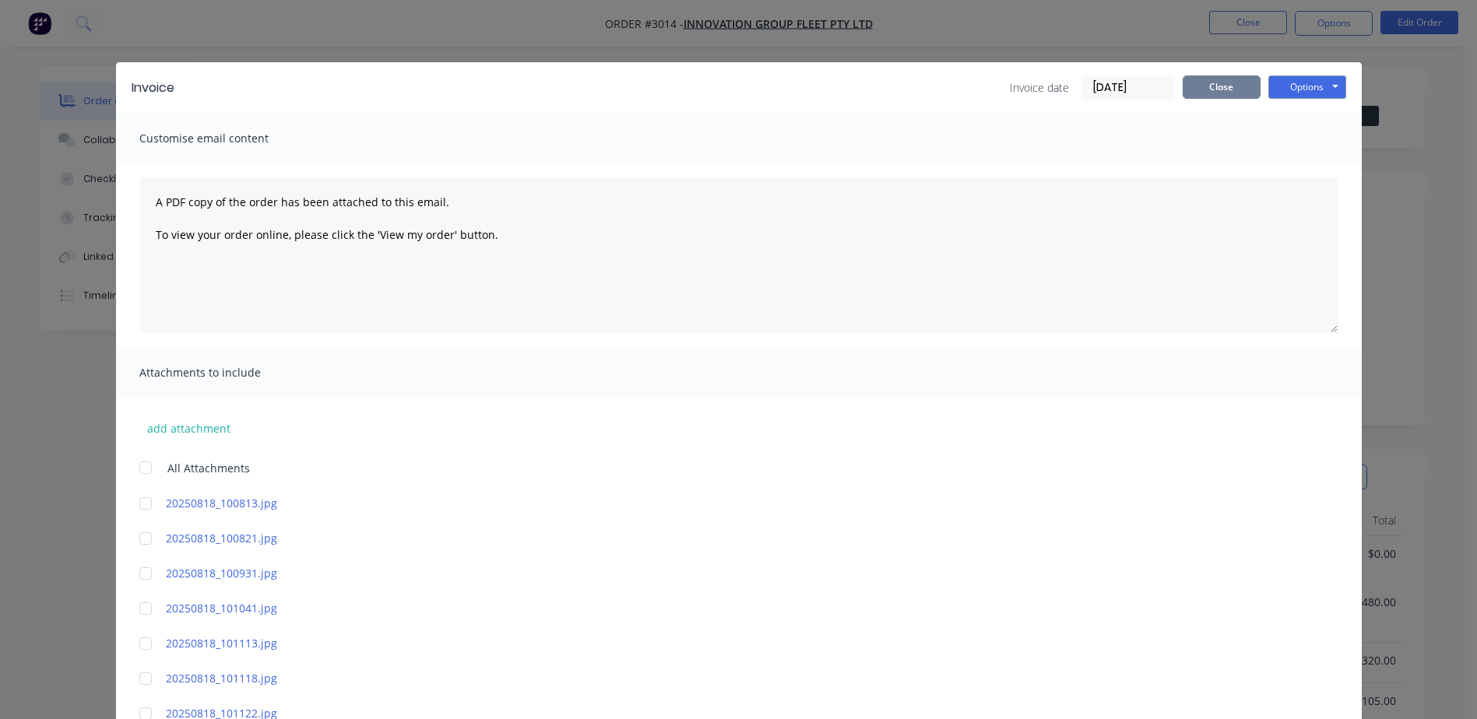
click at [1222, 86] on button "Close" at bounding box center [1221, 87] width 78 height 23
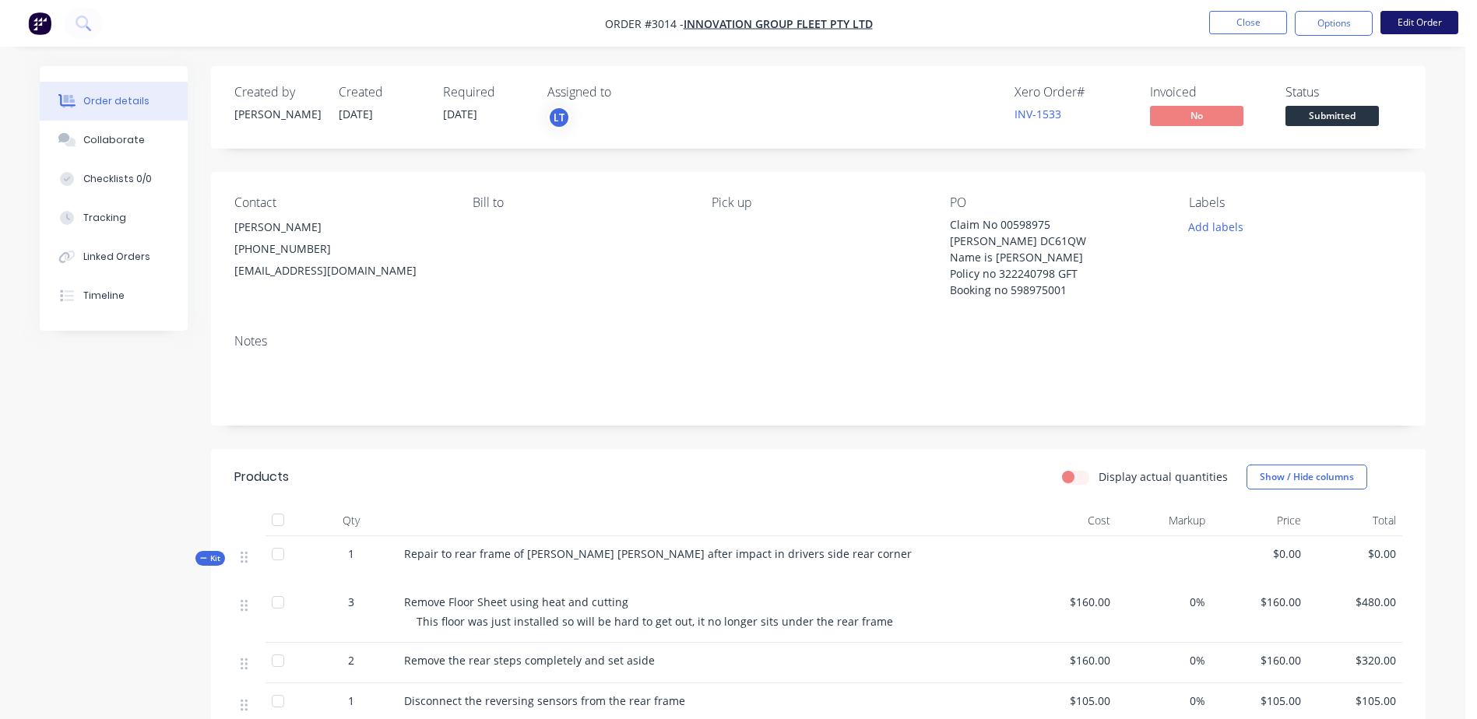
click at [1412, 23] on button "Edit Order" at bounding box center [1419, 22] width 78 height 23
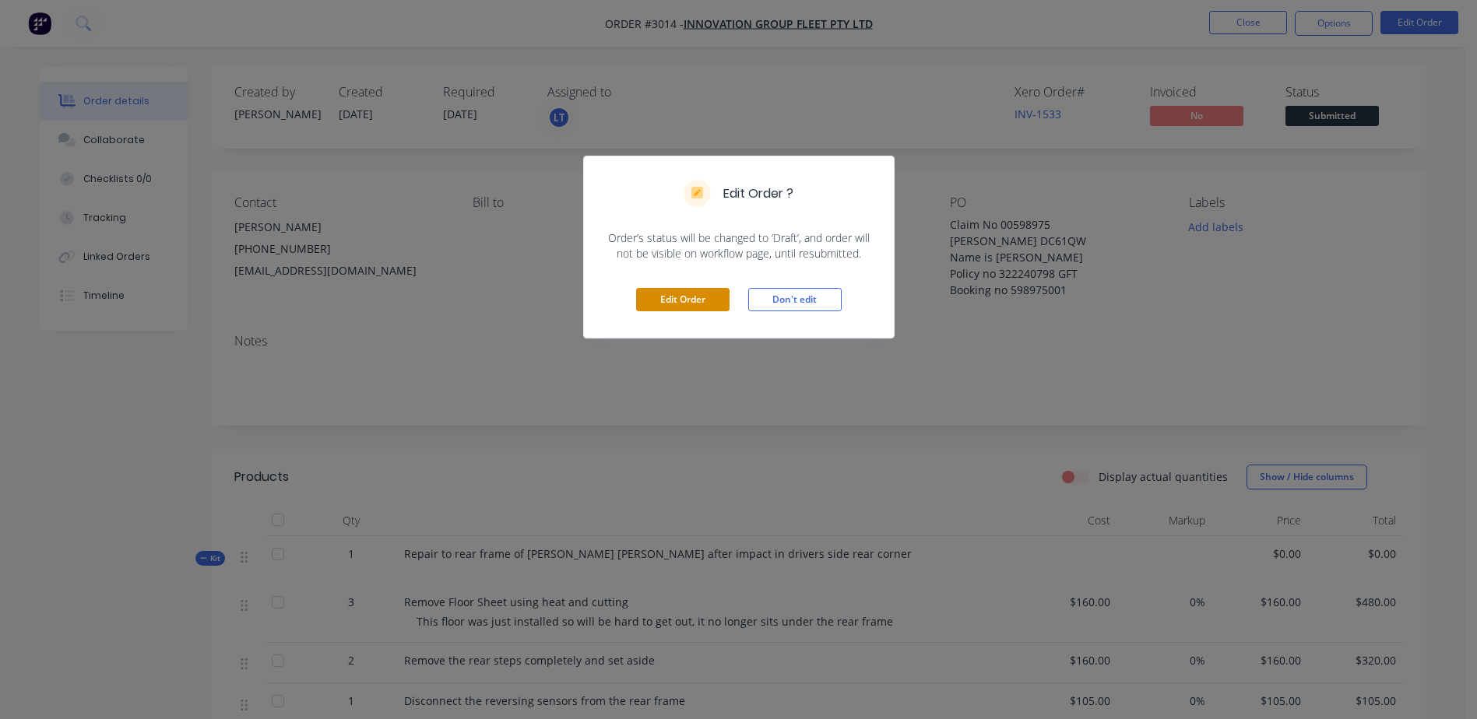
click at [692, 297] on button "Edit Order" at bounding box center [682, 299] width 93 height 23
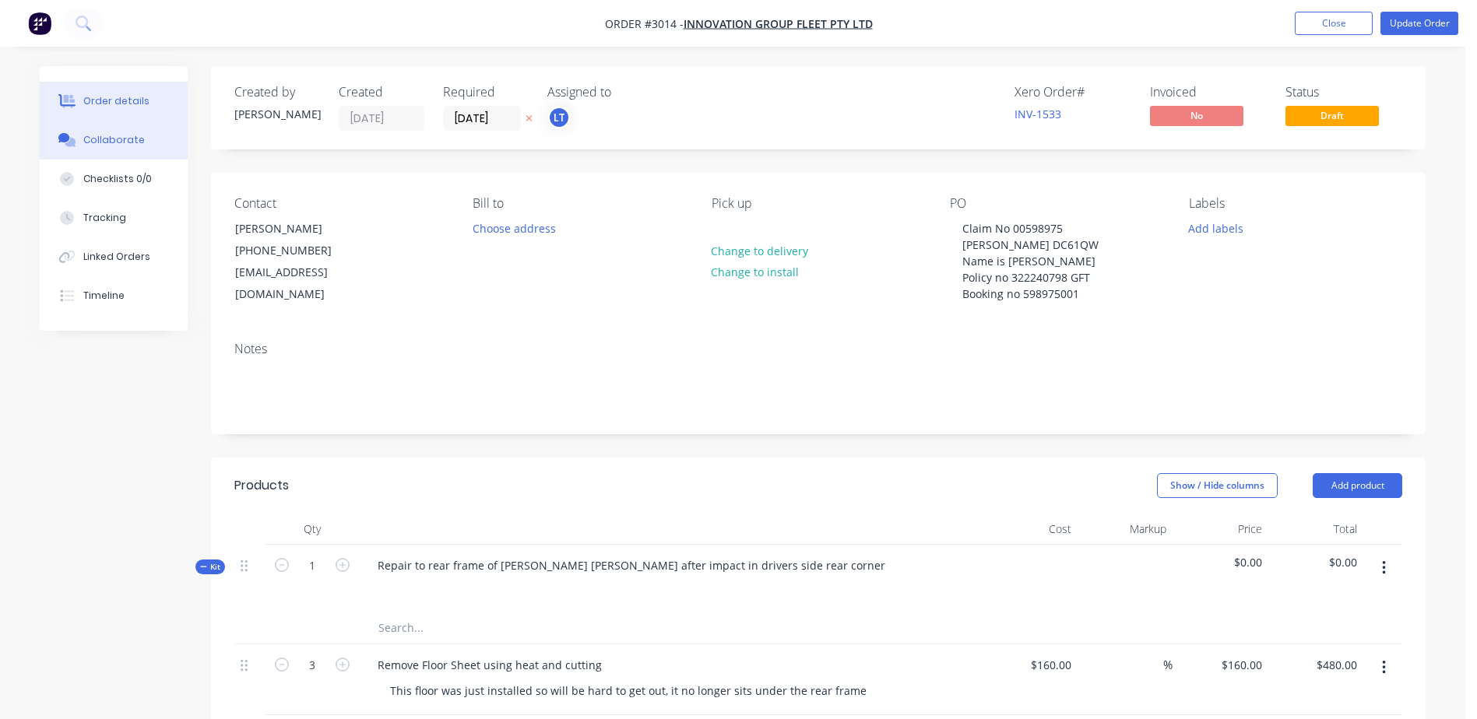
click at [104, 136] on div "Collaborate" at bounding box center [113, 140] width 61 height 14
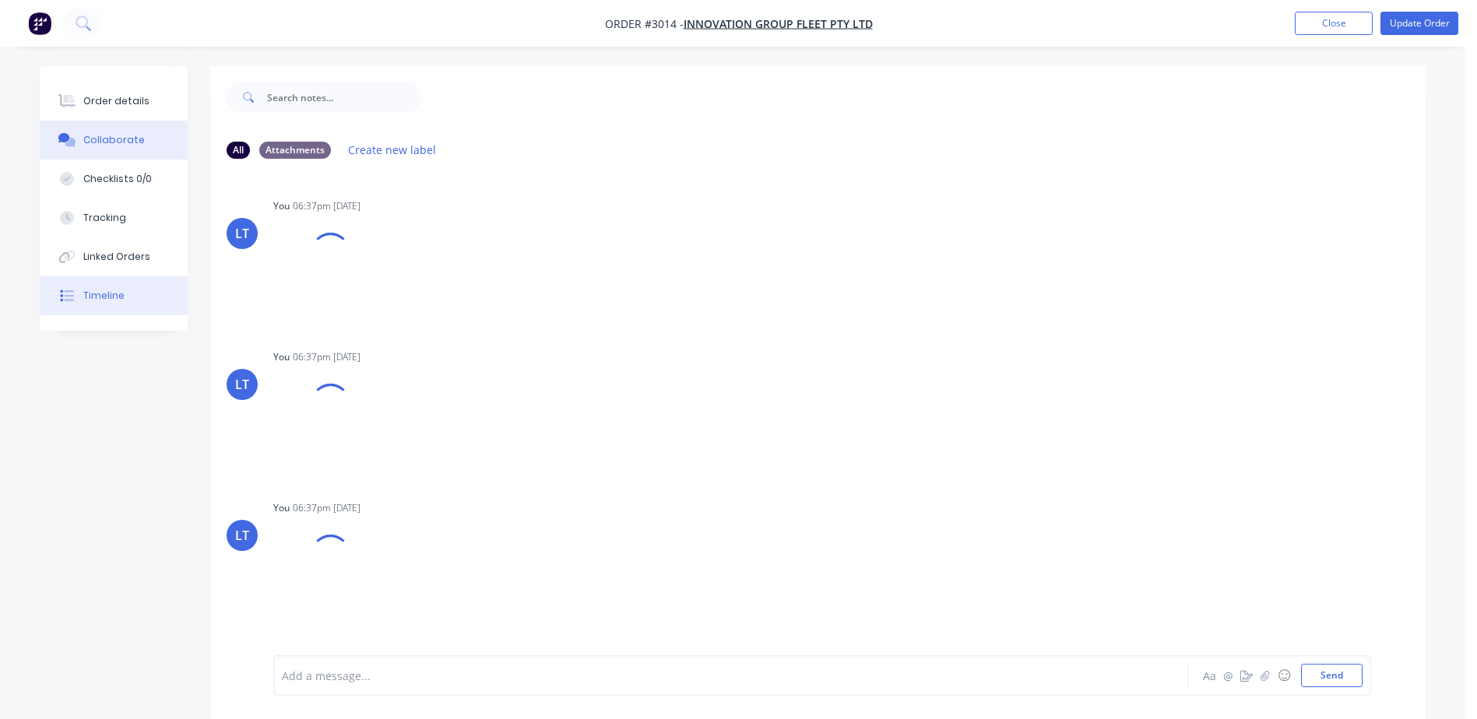
click at [97, 288] on button "Timeline" at bounding box center [114, 295] width 148 height 39
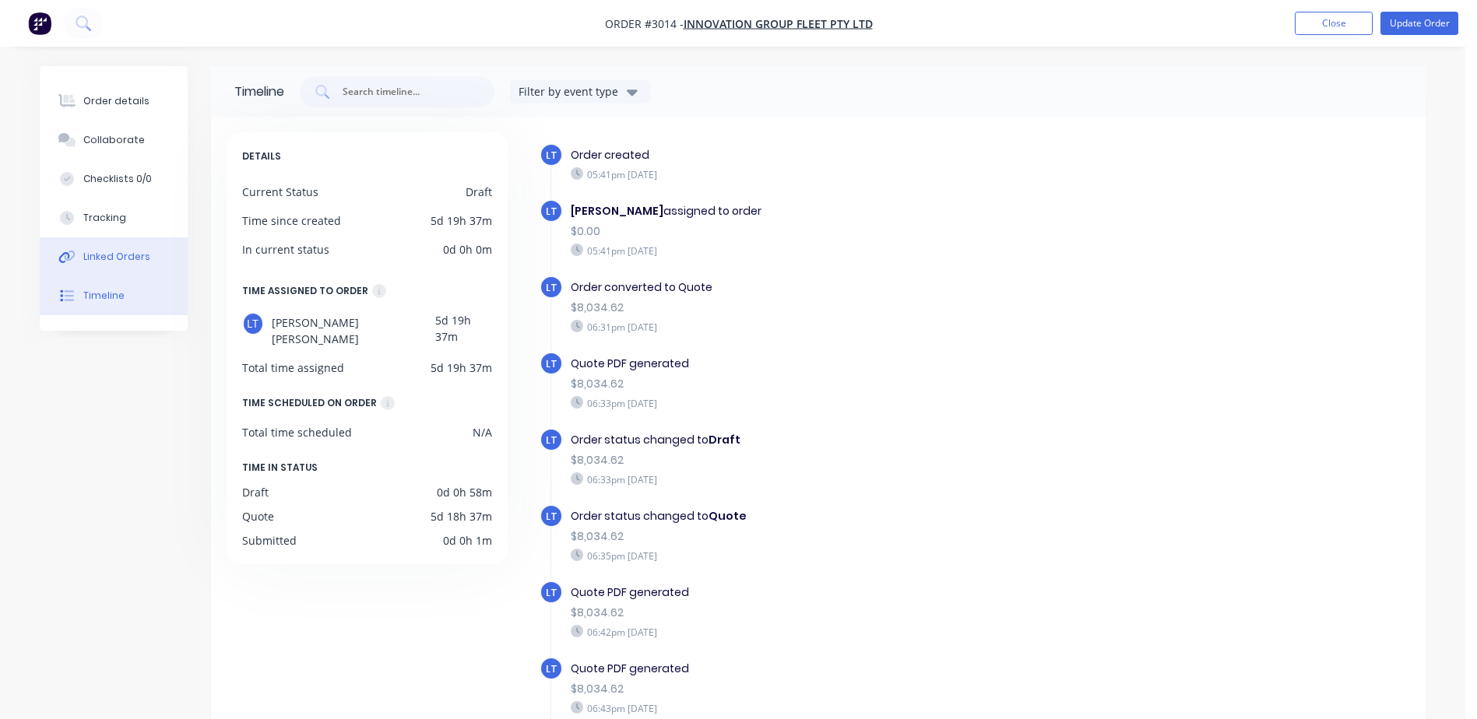
click at [100, 255] on div "Linked Orders" at bounding box center [116, 257] width 67 height 14
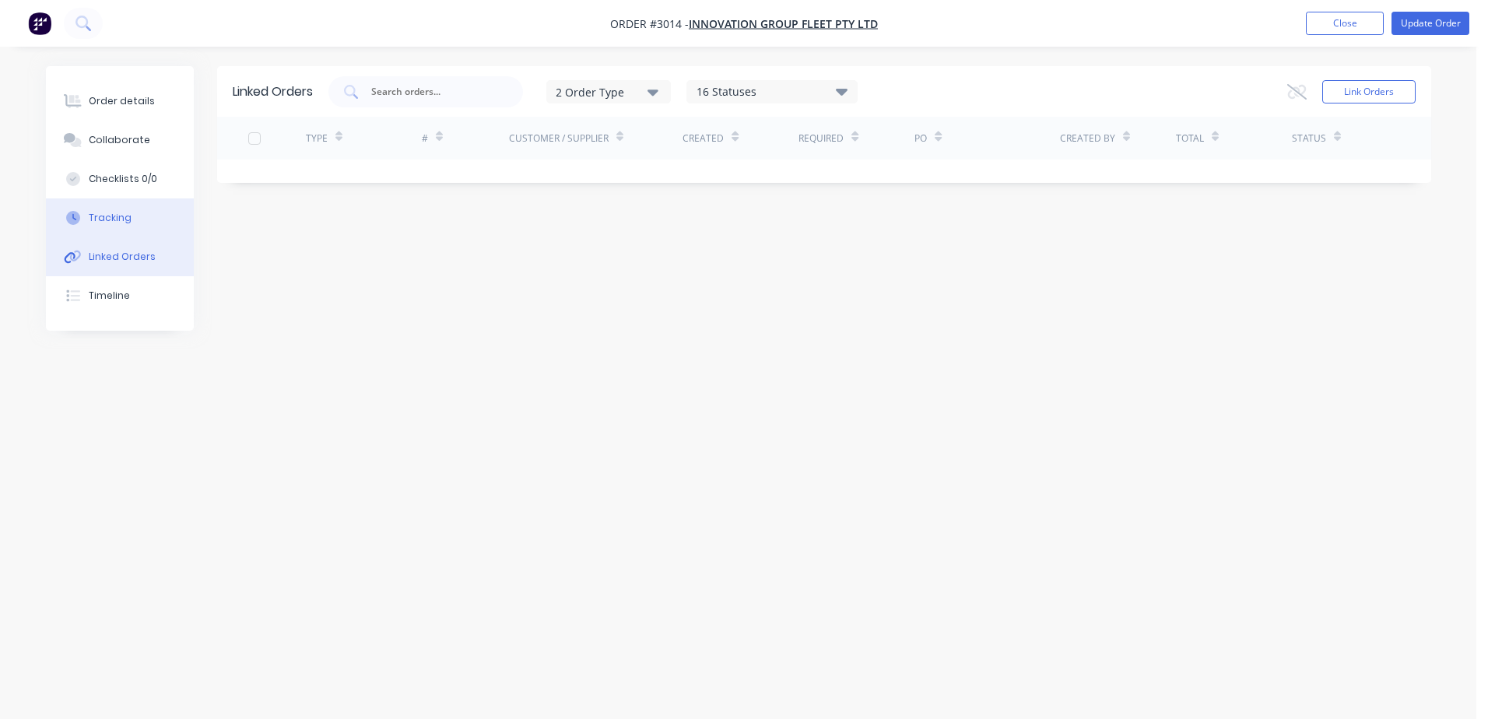
click at [108, 216] on div "Tracking" at bounding box center [110, 218] width 43 height 14
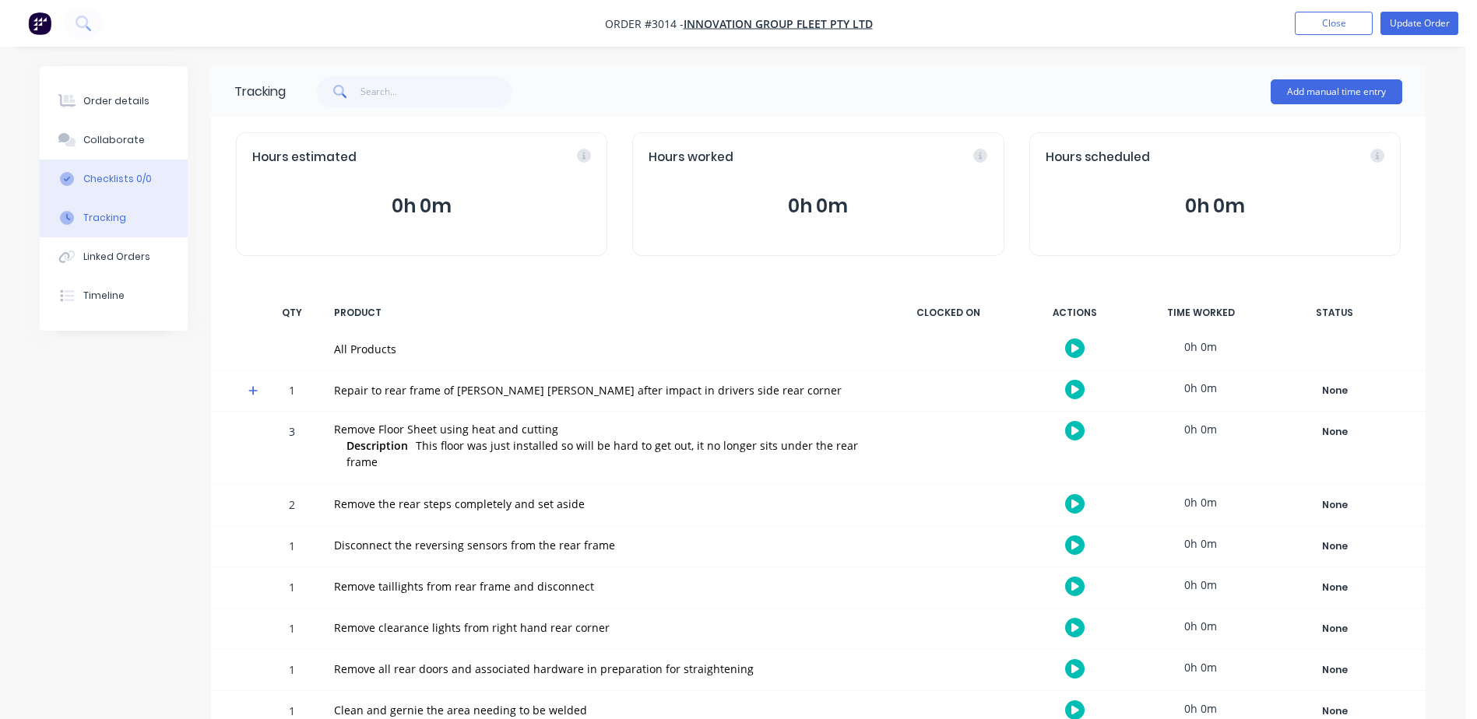
click at [115, 175] on div "Checklists 0/0" at bounding box center [117, 179] width 68 height 14
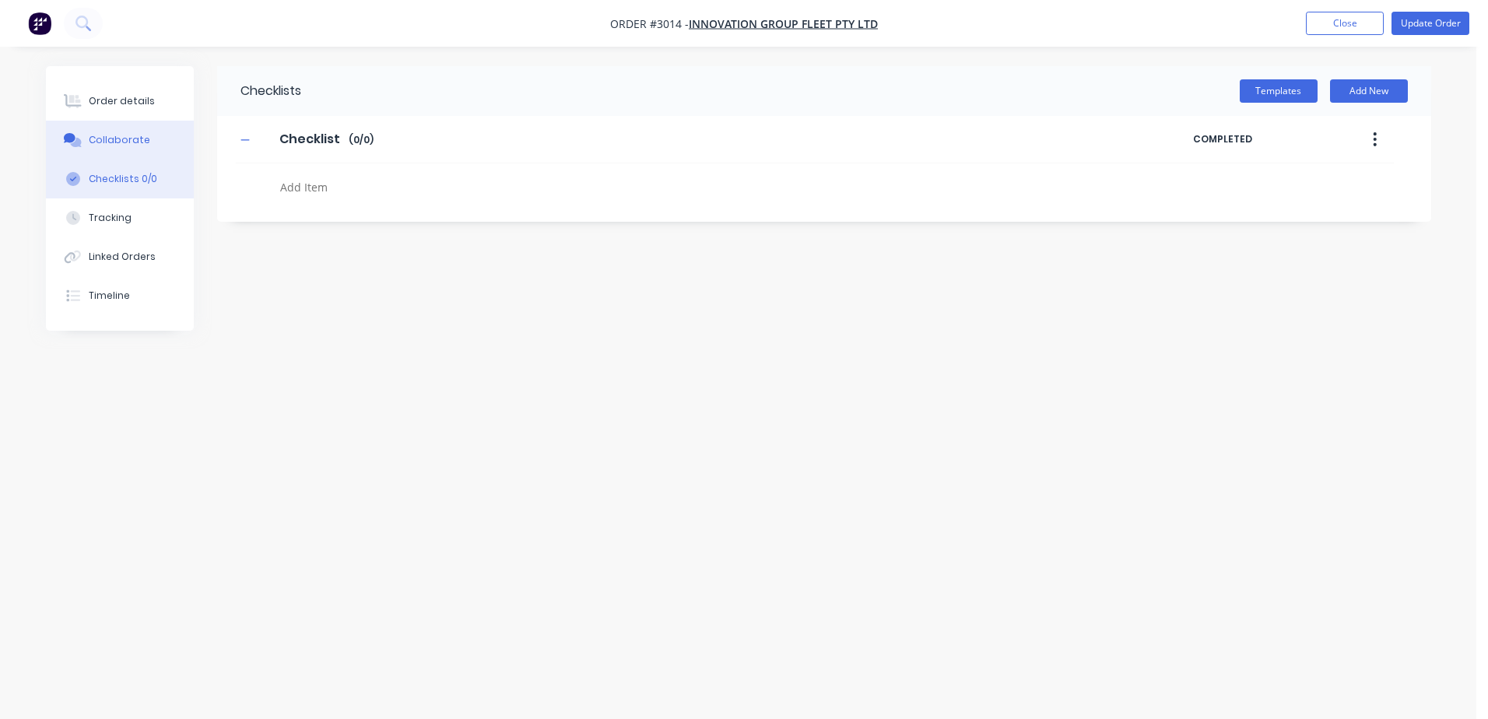
click at [118, 102] on div "Order details" at bounding box center [122, 101] width 66 height 14
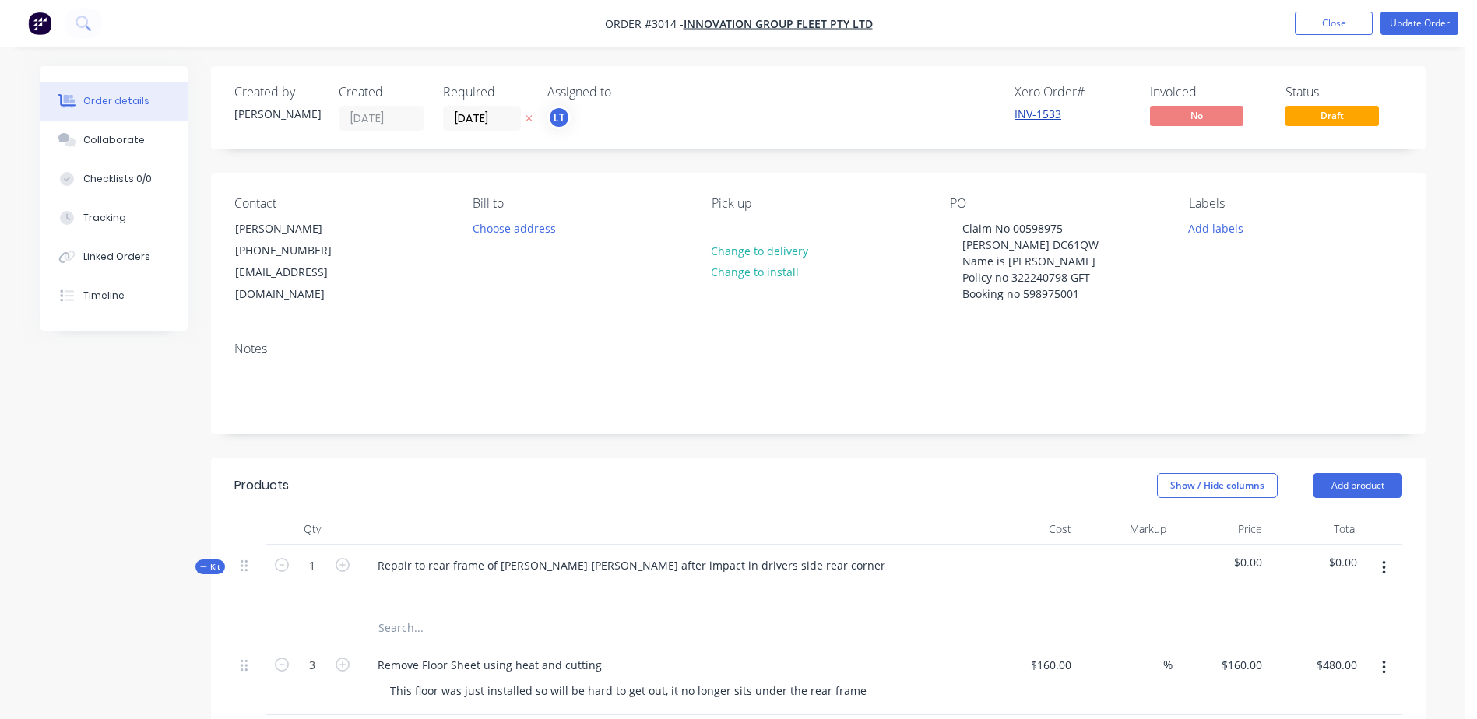
click at [1040, 112] on link "INV-1533" at bounding box center [1037, 114] width 47 height 15
click at [1193, 113] on span "No" at bounding box center [1196, 115] width 93 height 19
click at [753, 18] on span "Innovation Group Fleet Pty Ltd" at bounding box center [777, 23] width 189 height 15
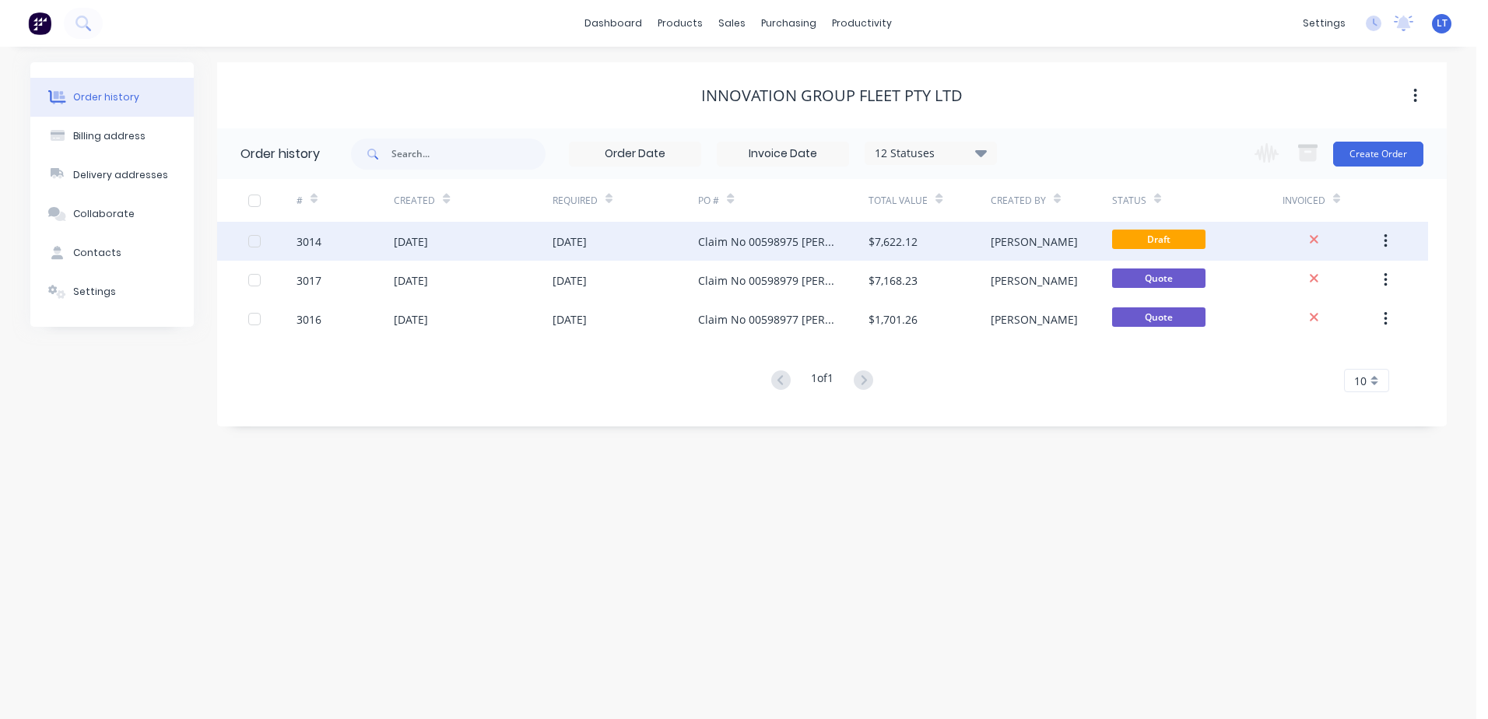
click at [425, 244] on div "[DATE]" at bounding box center [411, 242] width 34 height 16
